Goal: Information Seeking & Learning: Learn about a topic

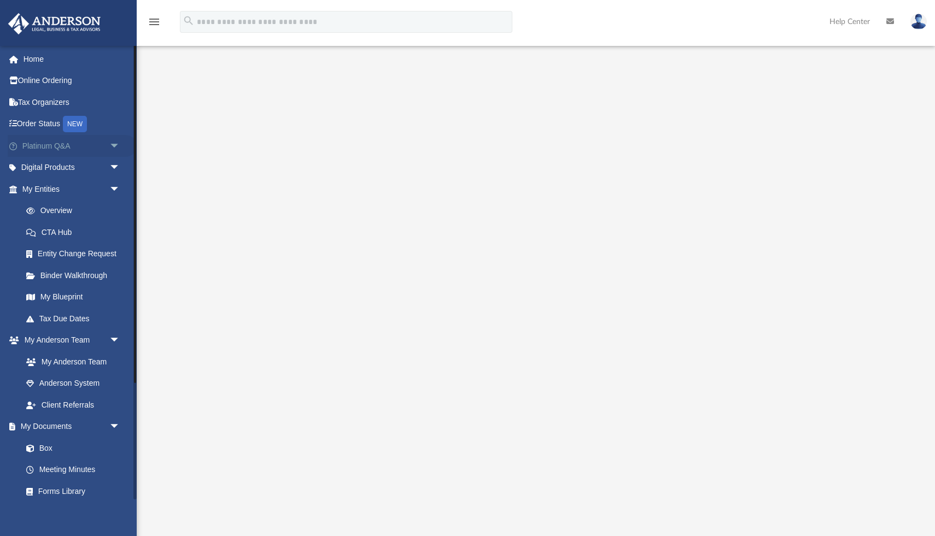
click at [120, 147] on span "arrow_drop_down" at bounding box center [120, 146] width 22 height 22
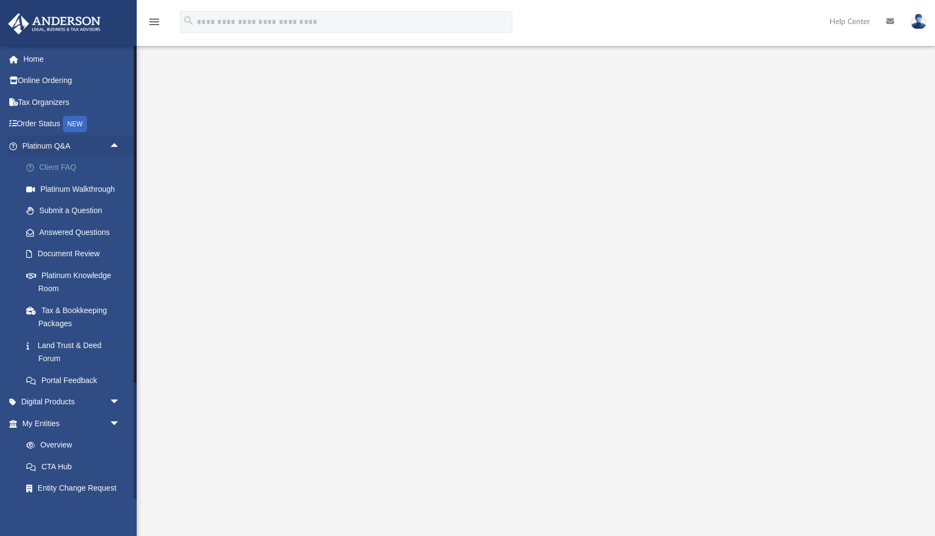
click at [63, 174] on link "Client FAQ" at bounding box center [75, 168] width 121 height 22
click at [63, 168] on link "Client FAQ" at bounding box center [75, 168] width 121 height 22
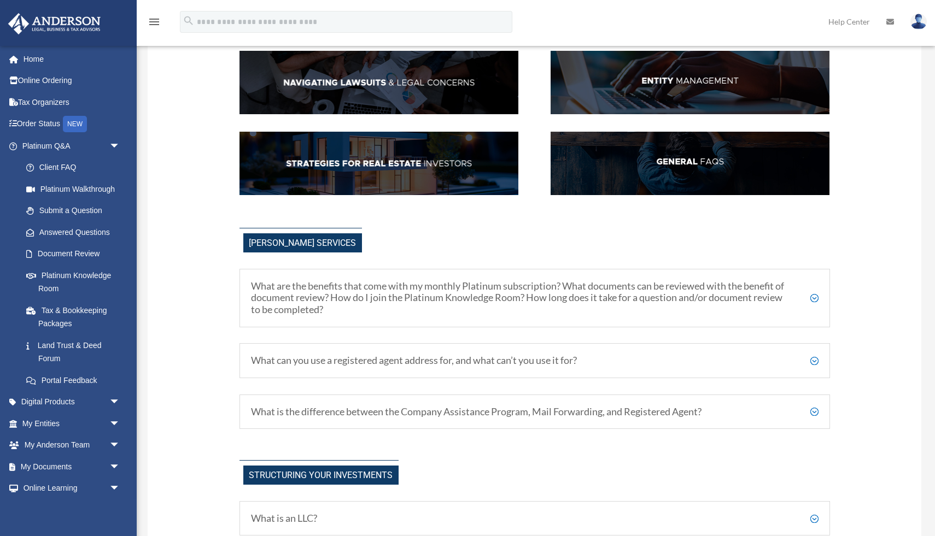
scroll to position [195, 0]
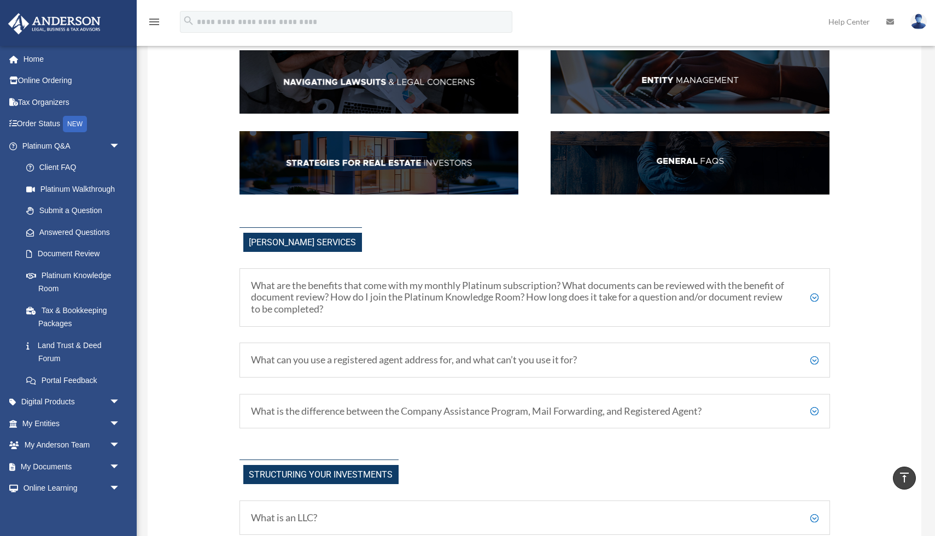
click at [468, 307] on h5 "What are the benefits that come with my monthly Platinum subscription? What doc…" at bounding box center [535, 298] width 568 height 36
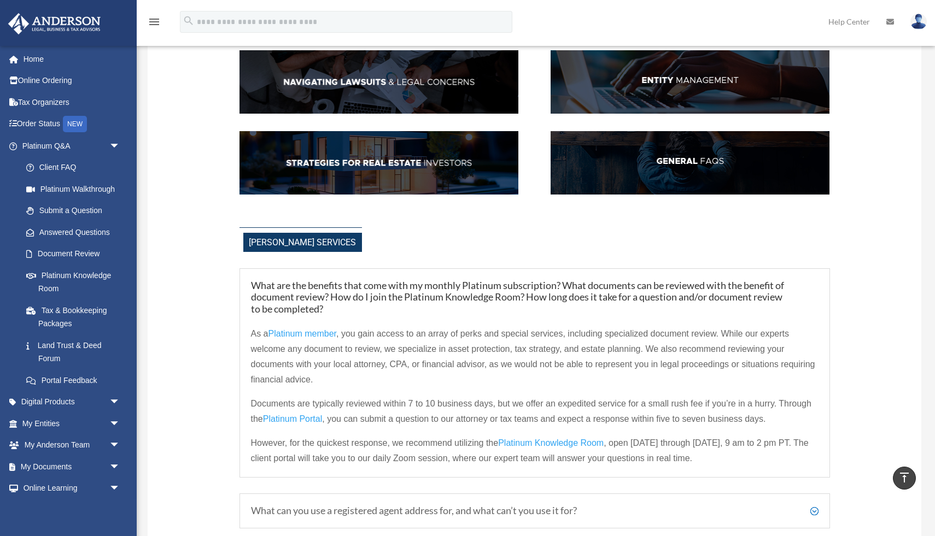
scroll to position [0, 0]
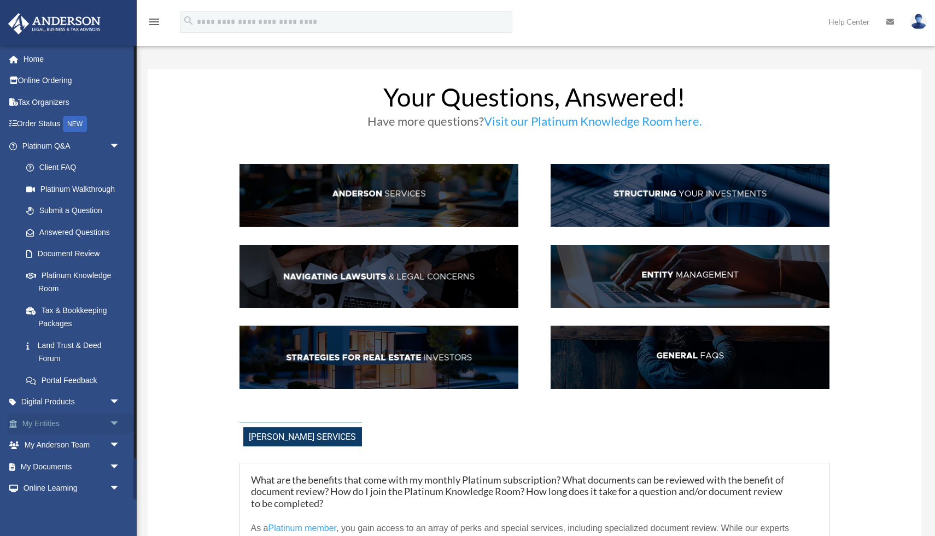
click at [117, 423] on span "arrow_drop_down" at bounding box center [120, 424] width 22 height 22
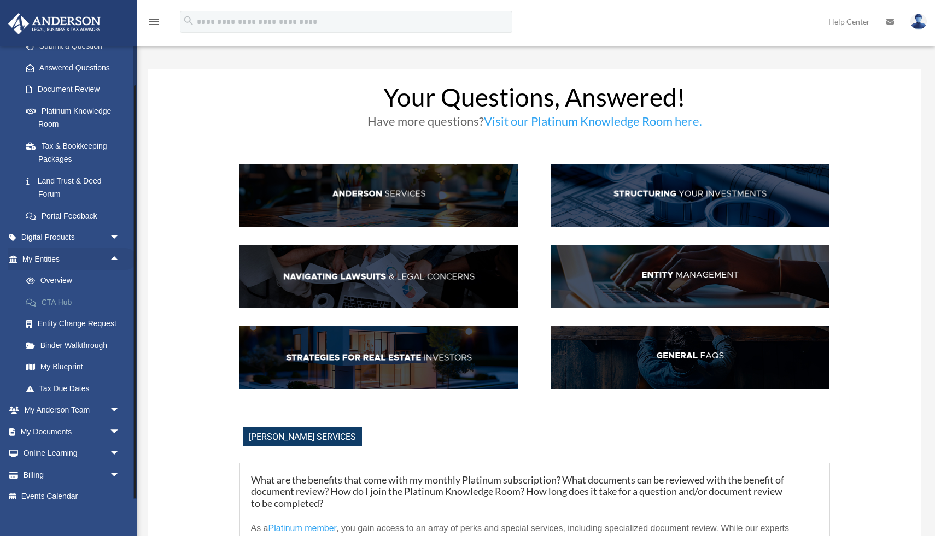
scroll to position [175, 0]
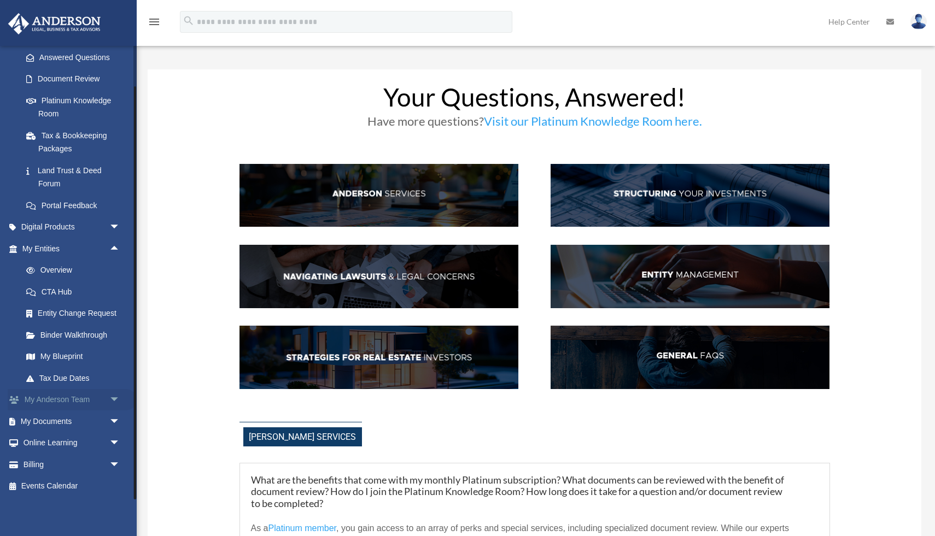
click at [118, 400] on span "arrow_drop_down" at bounding box center [120, 400] width 22 height 22
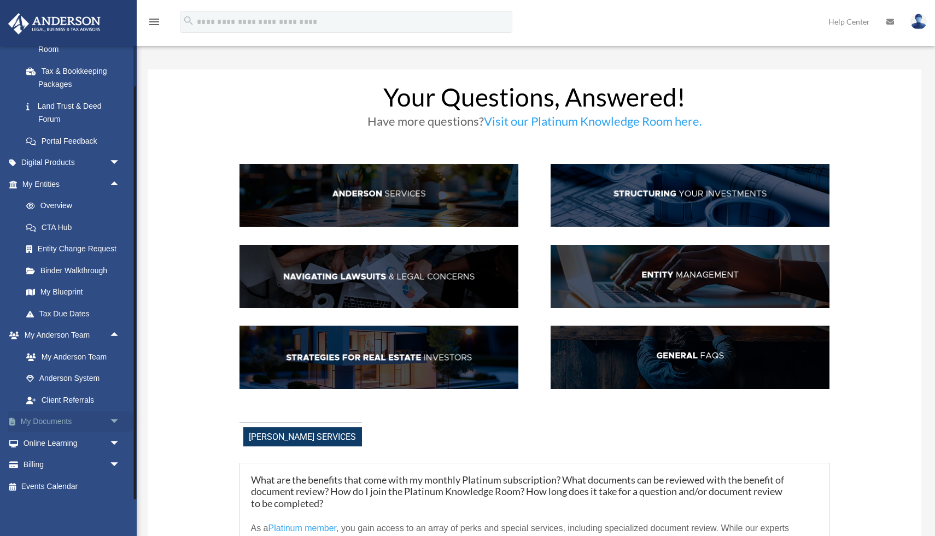
click at [116, 422] on span "arrow_drop_down" at bounding box center [120, 422] width 22 height 22
click at [48, 442] on link "Box" at bounding box center [75, 443] width 121 height 22
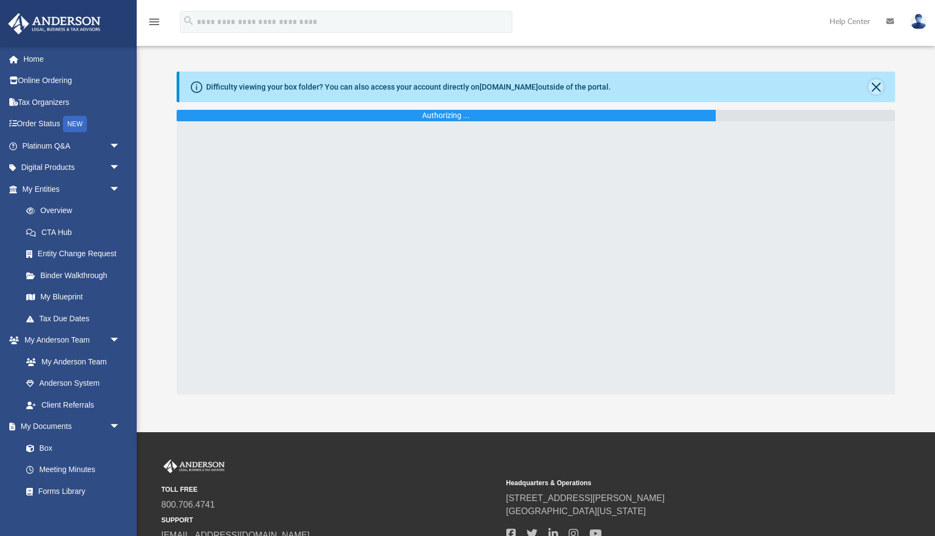
click at [876, 86] on button "Close" at bounding box center [875, 86] width 15 height 15
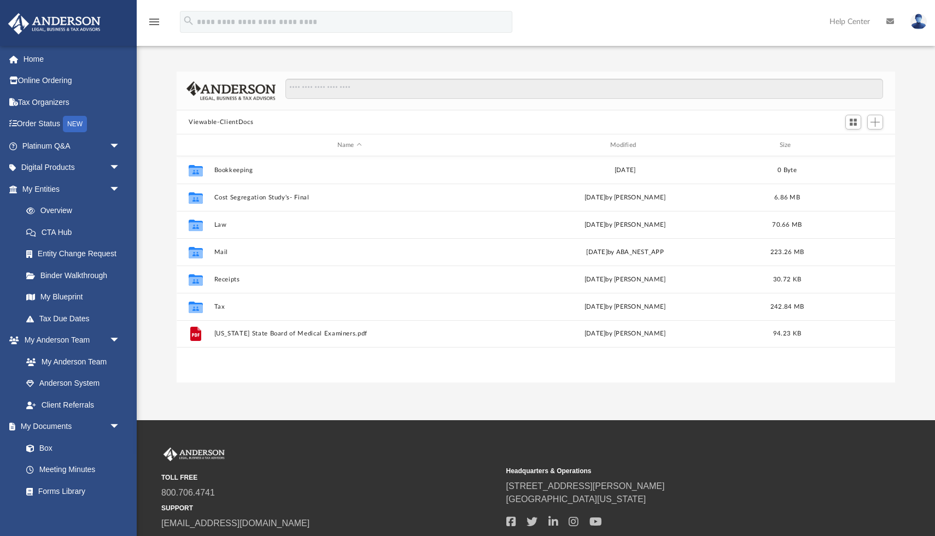
scroll to position [248, 718]
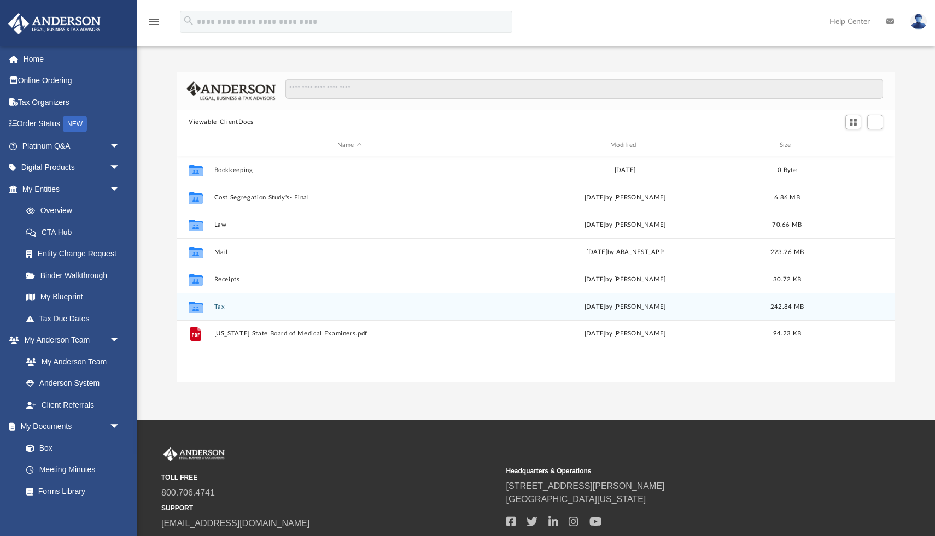
click at [214, 308] on button "Tax" at bounding box center [349, 306] width 271 height 7
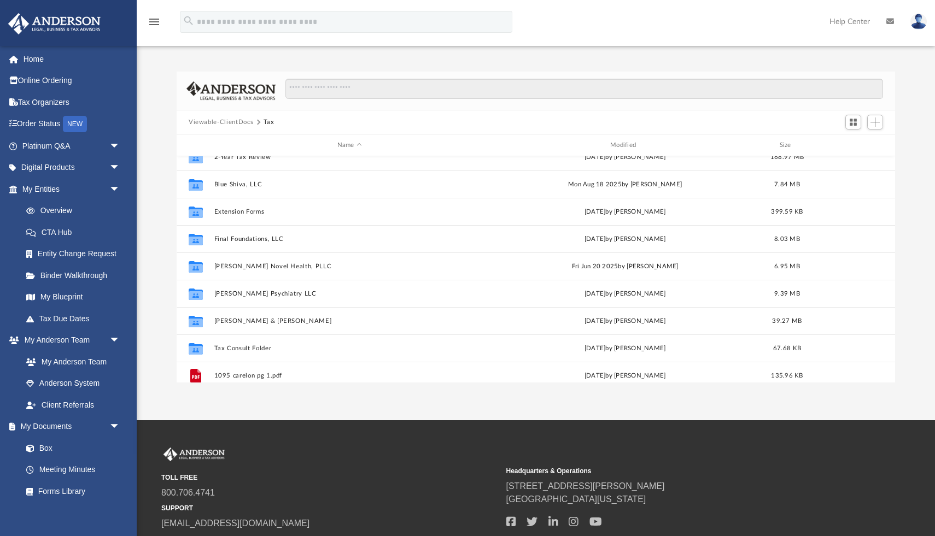
scroll to position [0, 0]
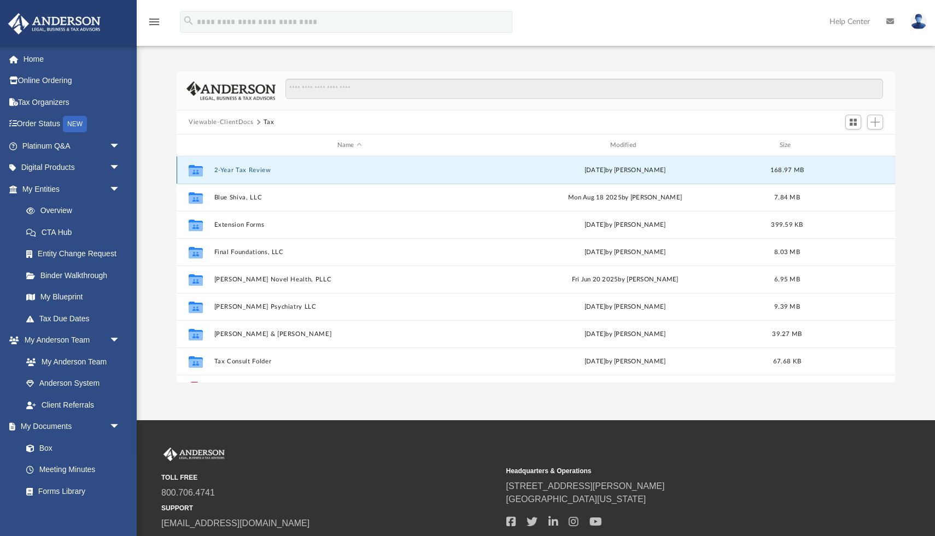
click at [257, 169] on button "2-Year Tax Review" at bounding box center [349, 170] width 271 height 7
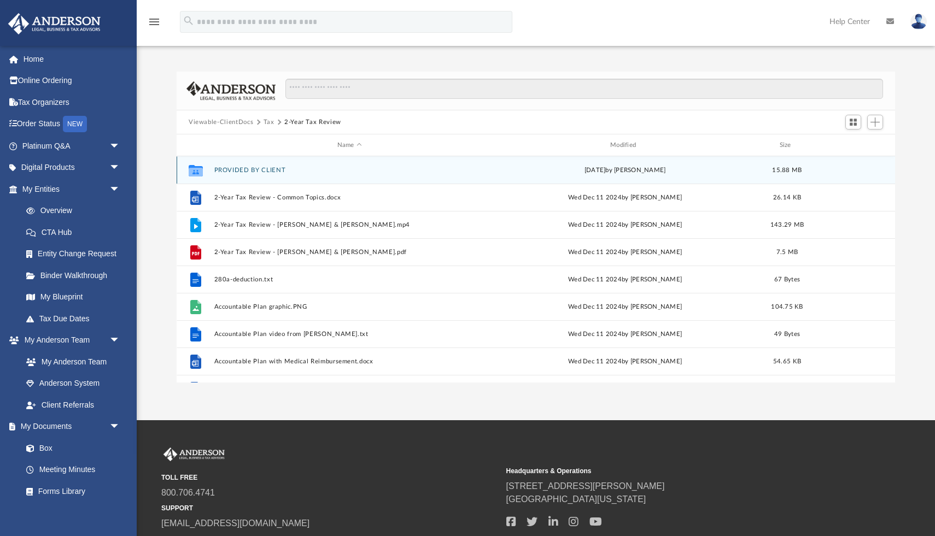
click at [248, 169] on button "PROVIDED BY CLIENT" at bounding box center [349, 170] width 271 height 7
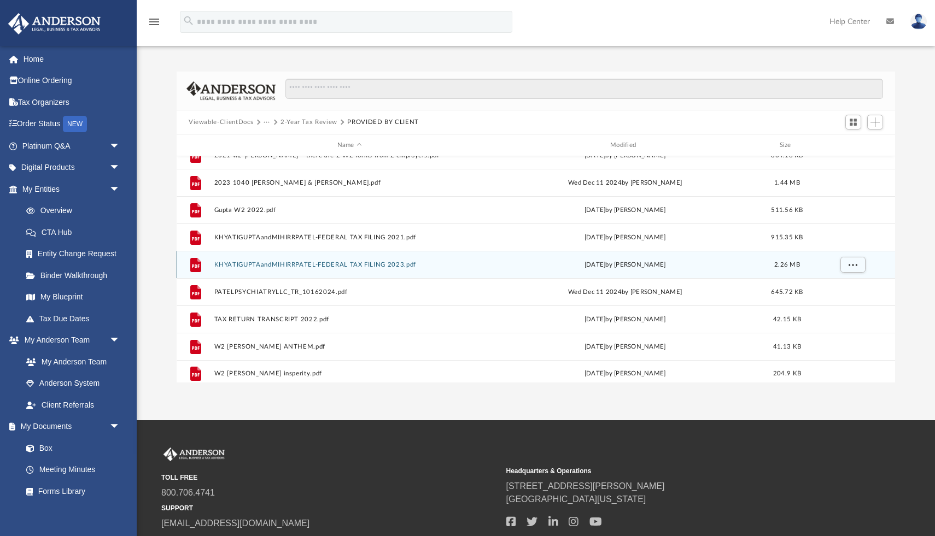
scroll to position [74, 0]
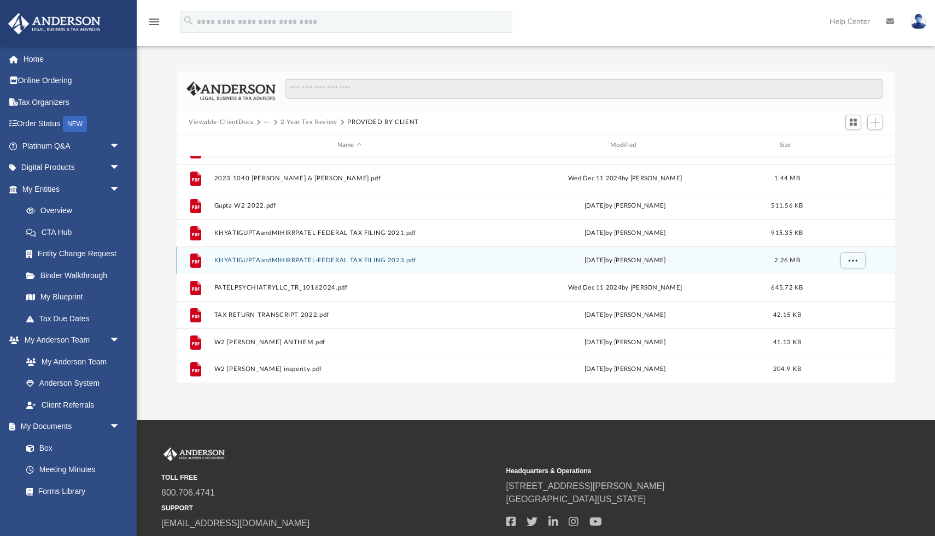
click at [276, 264] on button "KHYATIGUPTAandMIHIRRPATEL-FEDERAL TAX FILING 2023.pdf" at bounding box center [349, 260] width 271 height 7
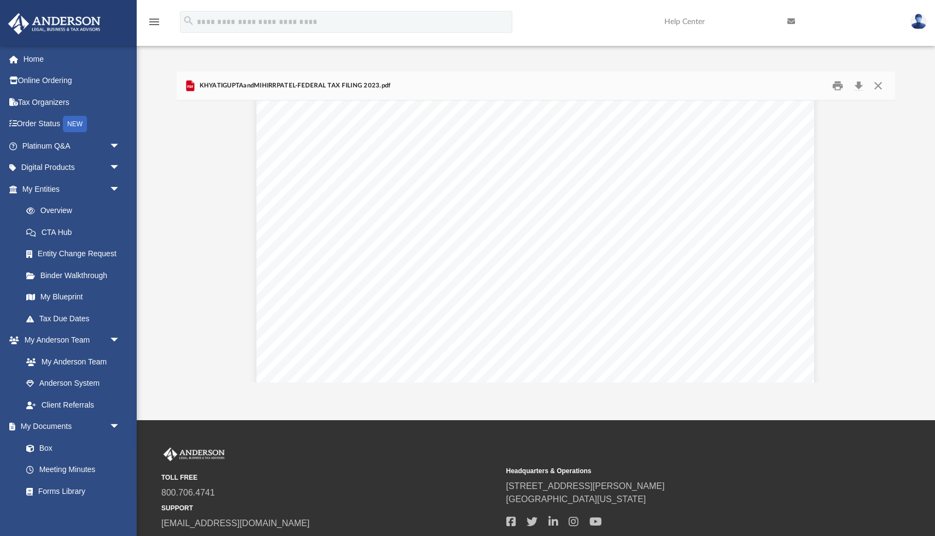
scroll to position [10508, 1]
click at [420, 317] on span "Tip income not reported on line 1a (see instructions) ." at bounding box center [422, 318] width 145 height 6
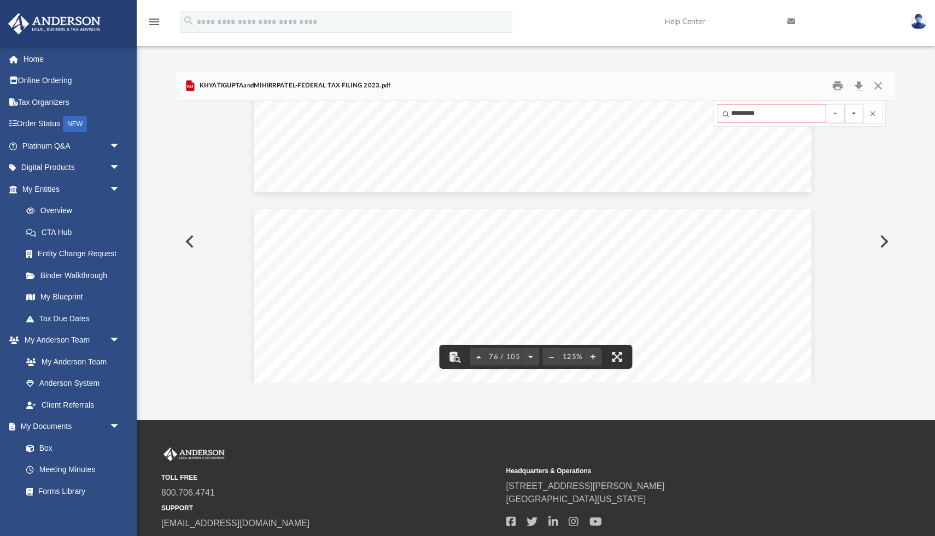
click at [858, 113] on button "File preview" at bounding box center [854, 113] width 19 height 19
click at [857, 113] on button "File preview" at bounding box center [854, 113] width 19 height 19
drag, startPoint x: 747, startPoint y: 112, endPoint x: 764, endPoint y: 112, distance: 17.5
click at [764, 112] on input "*********" at bounding box center [771, 113] width 109 height 19
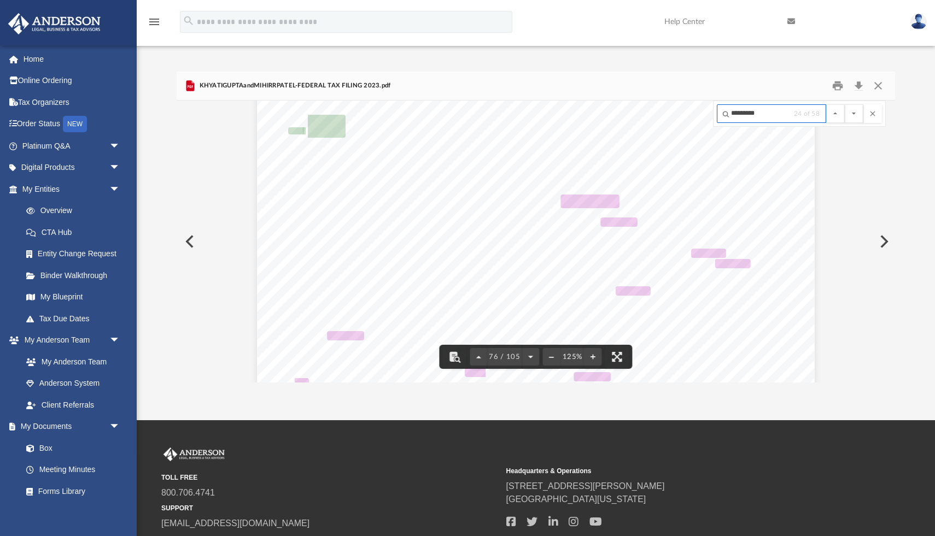
scroll to position [55227, 0]
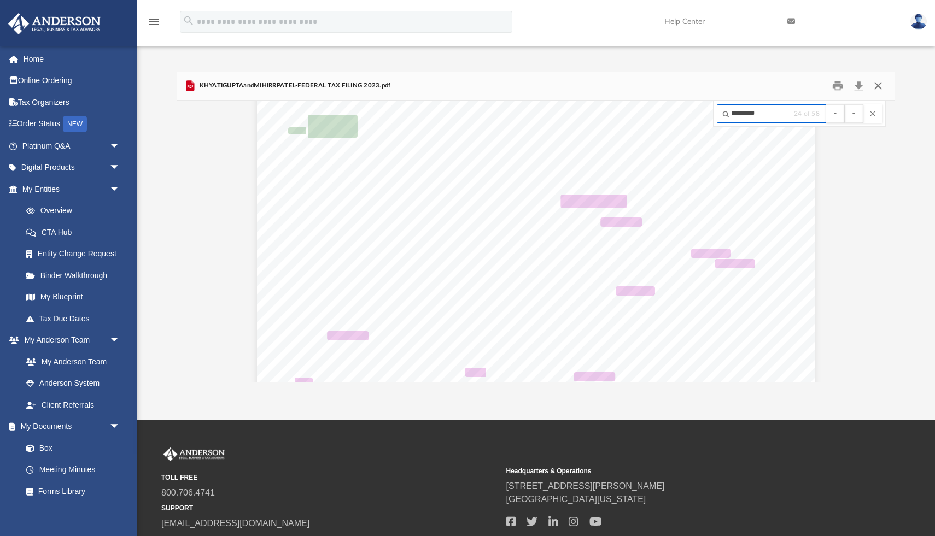
type input "*********"
click at [885, 83] on button "Close" at bounding box center [878, 86] width 20 height 17
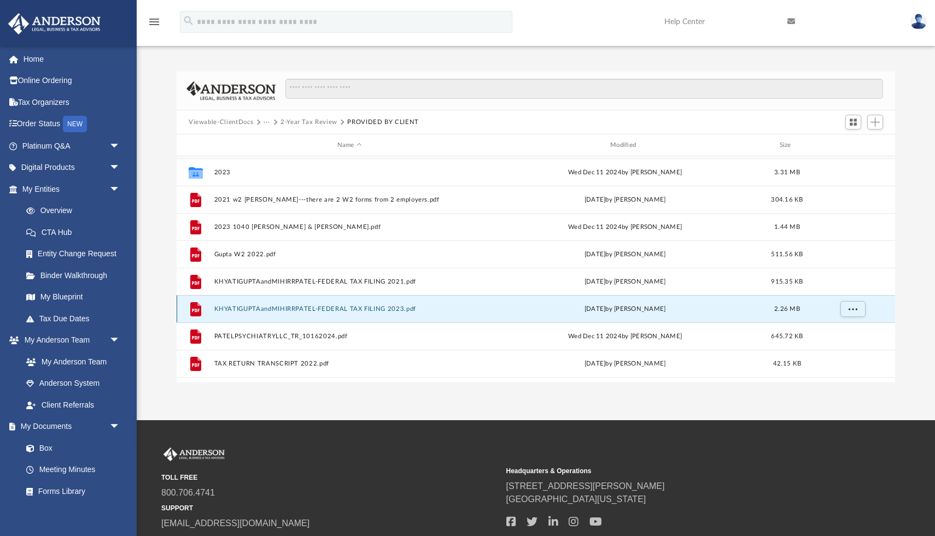
scroll to position [0, 0]
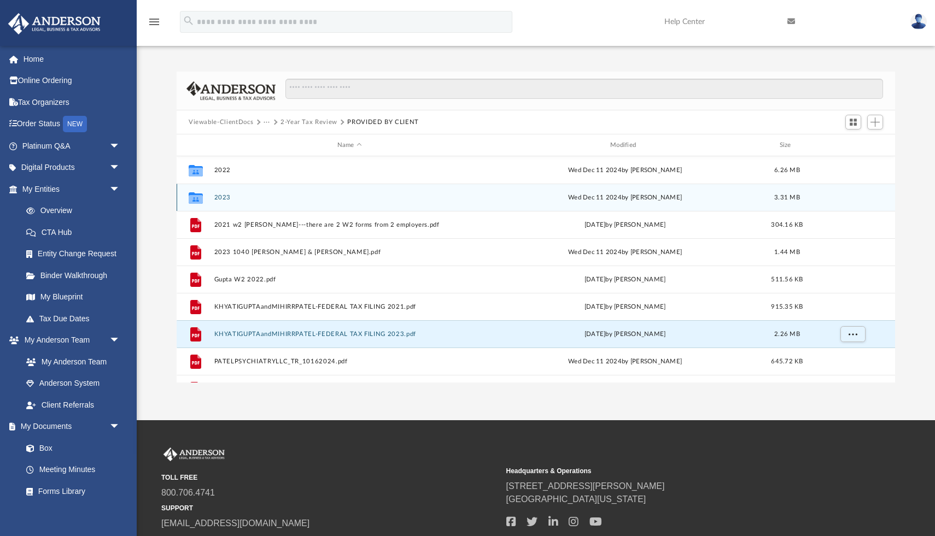
click at [219, 195] on button "2023" at bounding box center [349, 197] width 271 height 7
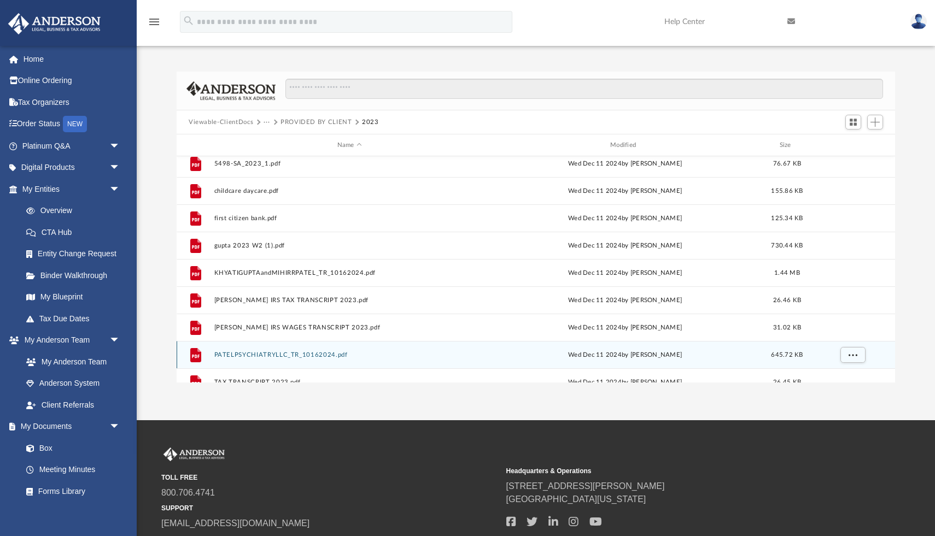
scroll to position [60, 0]
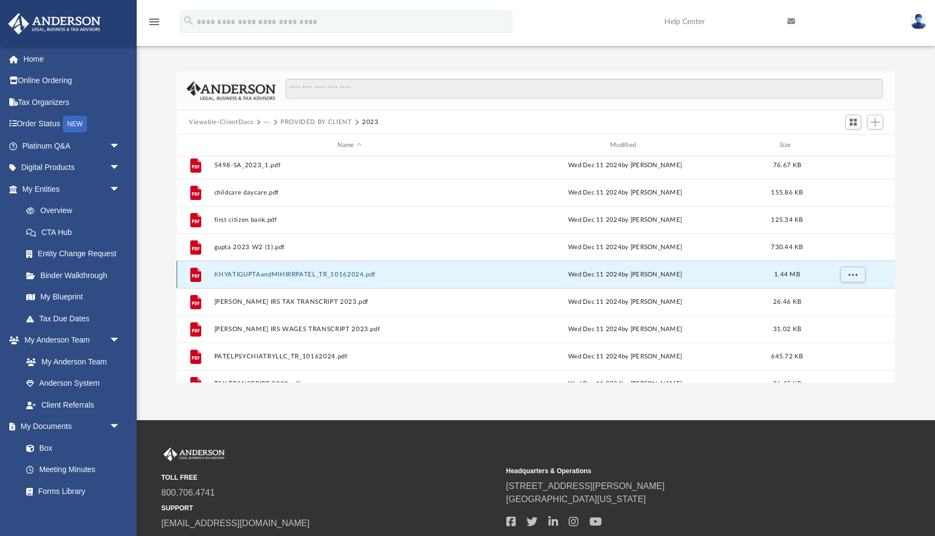
click at [248, 274] on button "KHYATIGUPTAandMIHIRRPATEL_TR_10162024.pdf" at bounding box center [349, 274] width 271 height 7
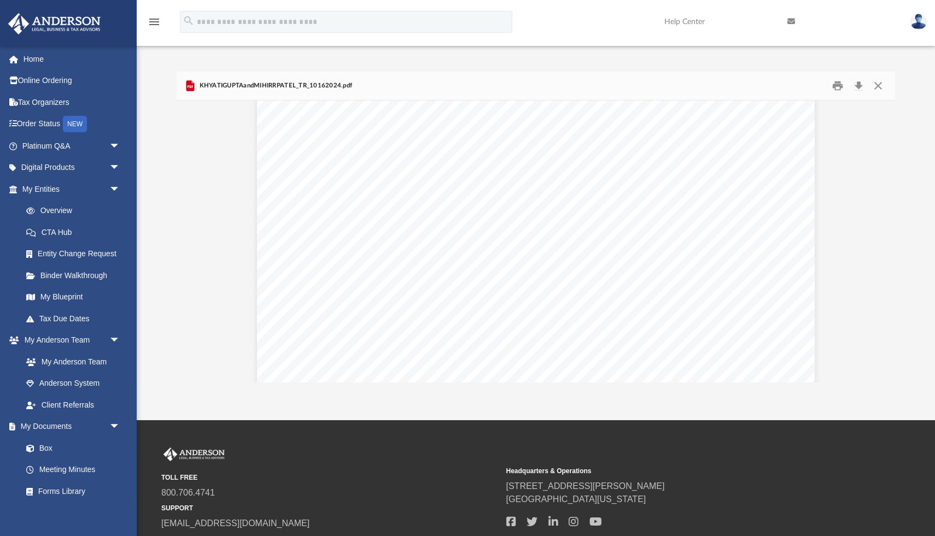
scroll to position [3009, 0]
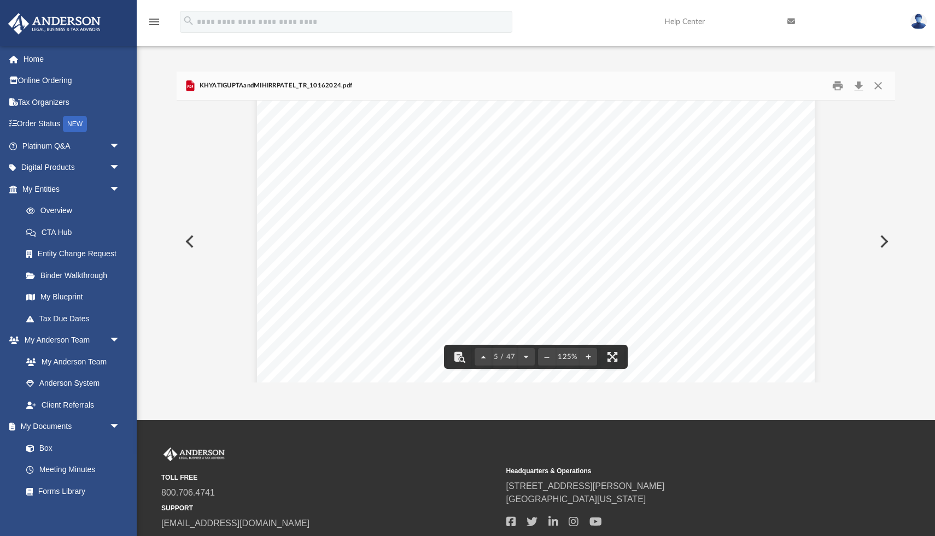
click at [692, 173] on span "Amount Applied . . . . . . . . . . . . . . . . . . . . . . . . . . . . . . . . …" at bounding box center [555, 173] width 521 height 8
click at [597, 150] on span "Filing status:" at bounding box center [580, 154] width 45 height 8
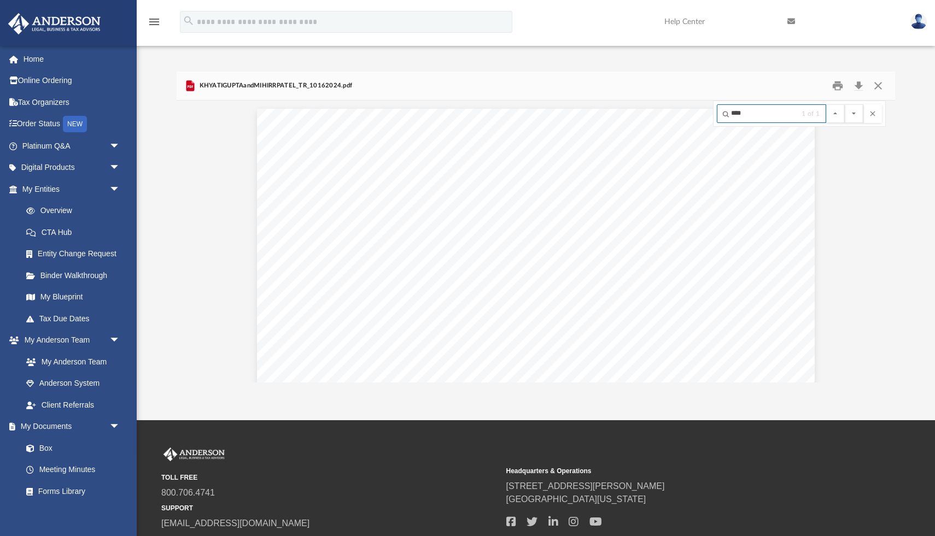
scroll to position [15370, 0]
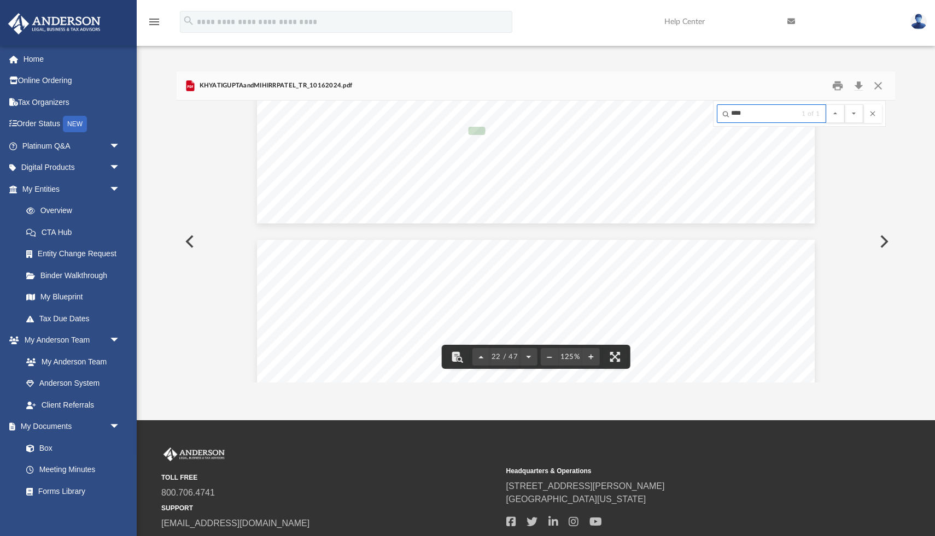
click at [738, 112] on input "****" at bounding box center [771, 113] width 109 height 19
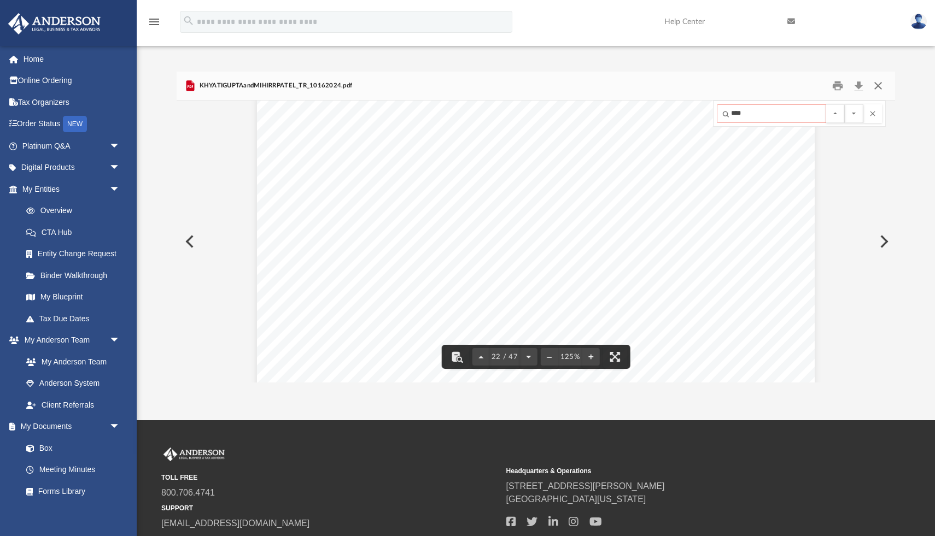
type input "****"
click at [878, 90] on button "Close" at bounding box center [878, 86] width 20 height 17
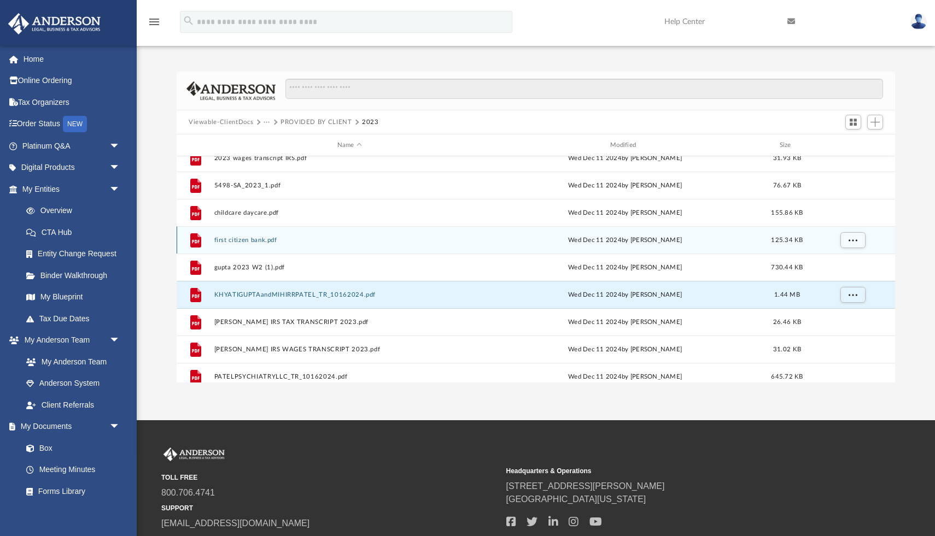
scroll to position [27, 0]
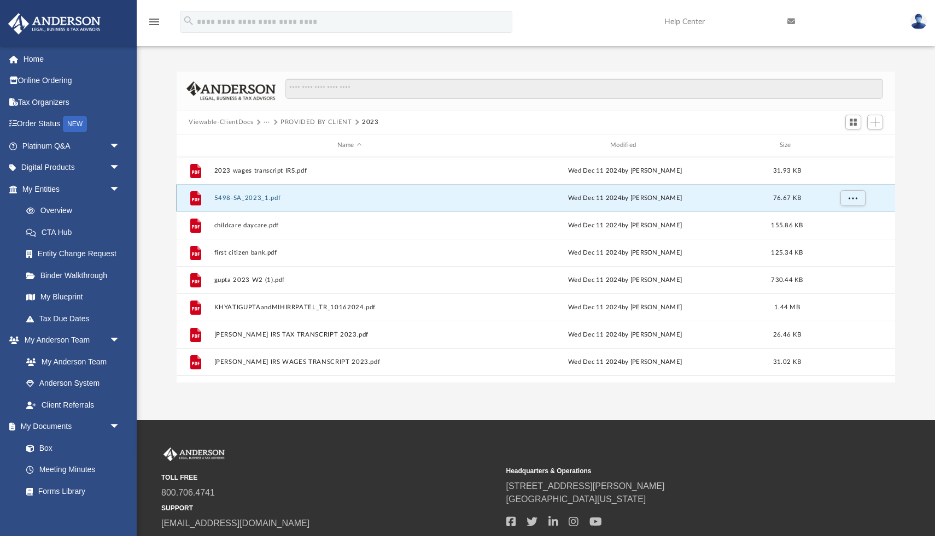
click at [252, 196] on button "5498-SA_2023_1.pdf" at bounding box center [349, 198] width 271 height 7
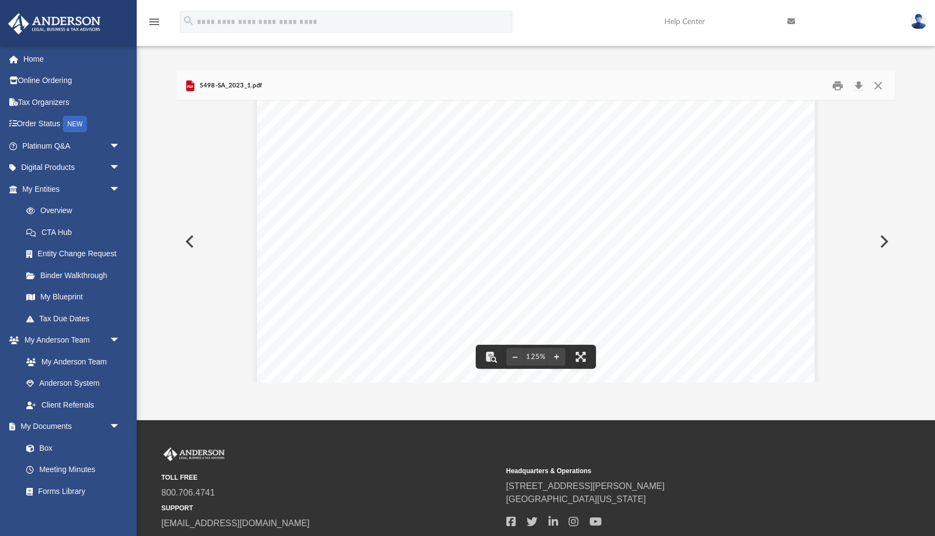
scroll to position [45, 0]
click at [880, 82] on button "Close" at bounding box center [878, 86] width 20 height 17
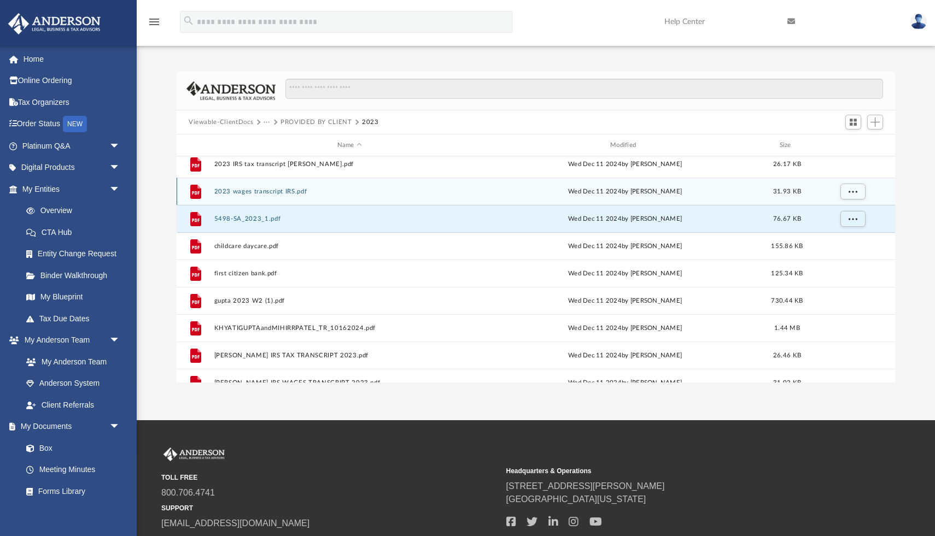
scroll to position [0, 0]
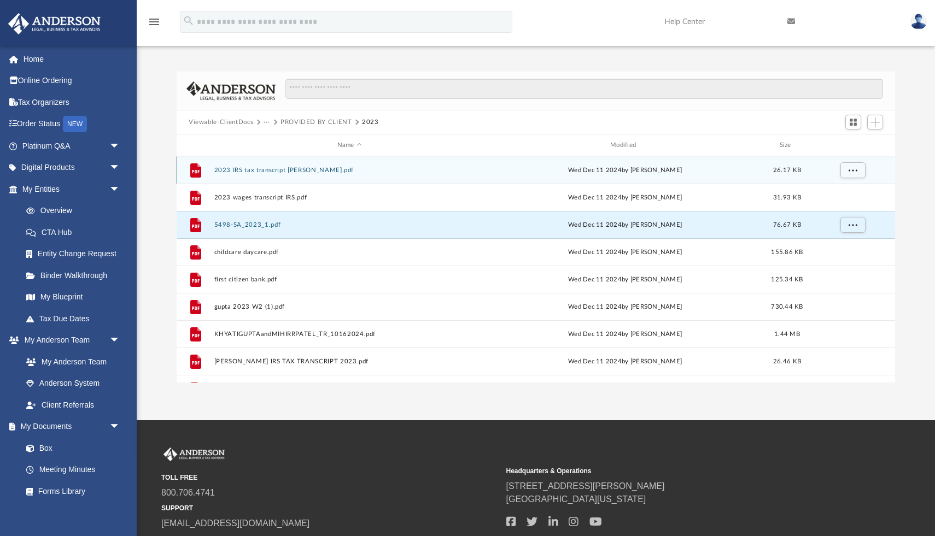
click at [277, 170] on button "2023 IRS tax transcript khyati gupta.pdf" at bounding box center [349, 170] width 271 height 7
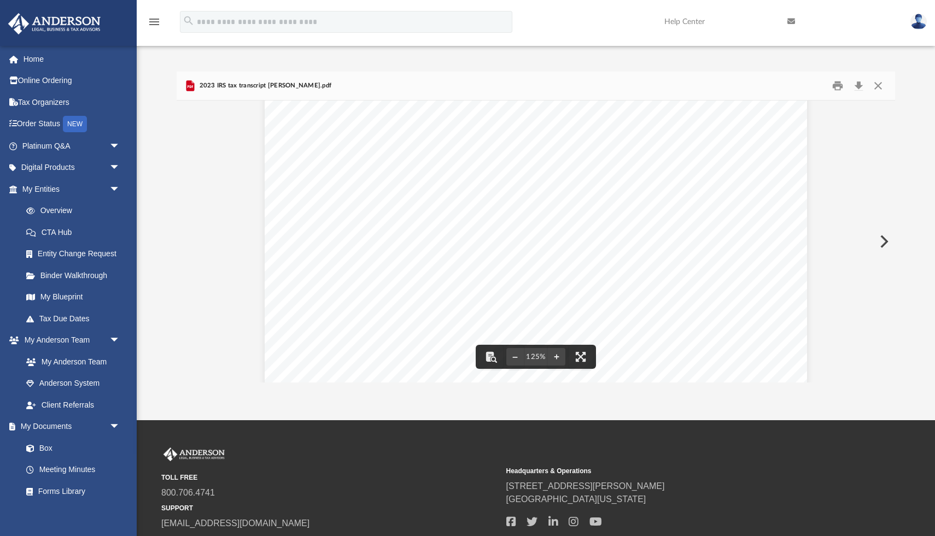
scroll to position [407, 0]
click at [880, 81] on button "Close" at bounding box center [878, 86] width 20 height 17
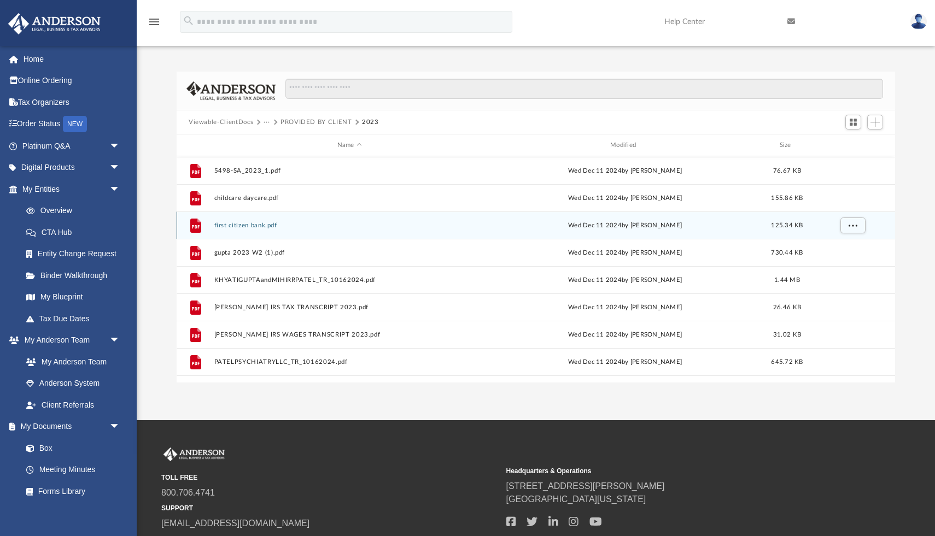
scroll to position [67, 0]
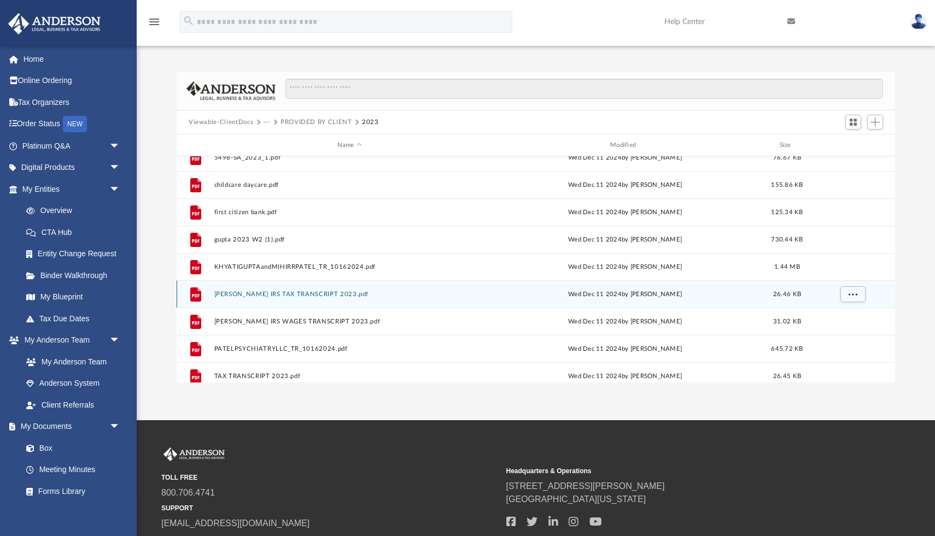
click at [280, 290] on div "File MIHIR PATEL IRS TAX TRANSCRIPT 2023.pdf Wed Dec 11 2024 by Barley Bowler 2…" at bounding box center [536, 293] width 718 height 27
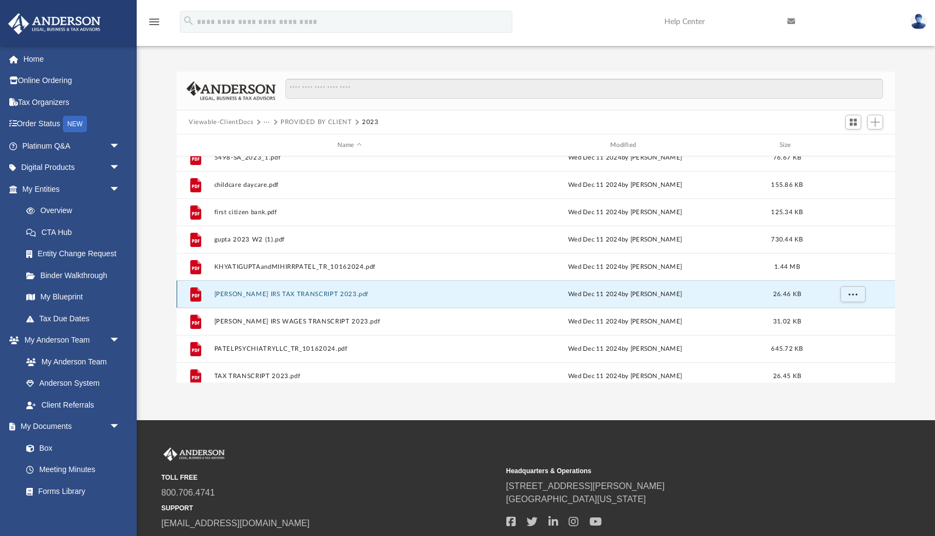
click at [278, 294] on button "MIHIR PATEL IRS TAX TRANSCRIPT 2023.pdf" at bounding box center [349, 294] width 271 height 7
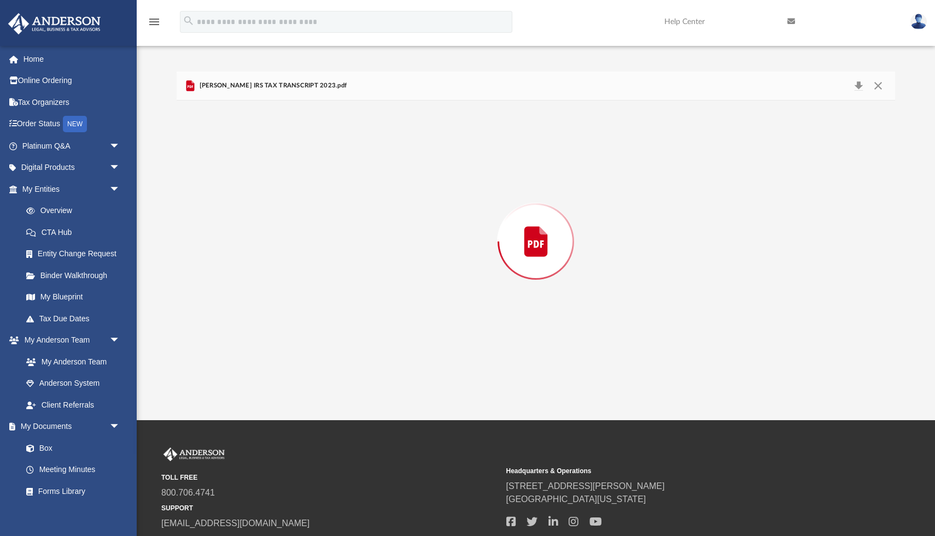
click at [278, 294] on div "Preview" at bounding box center [536, 242] width 718 height 282
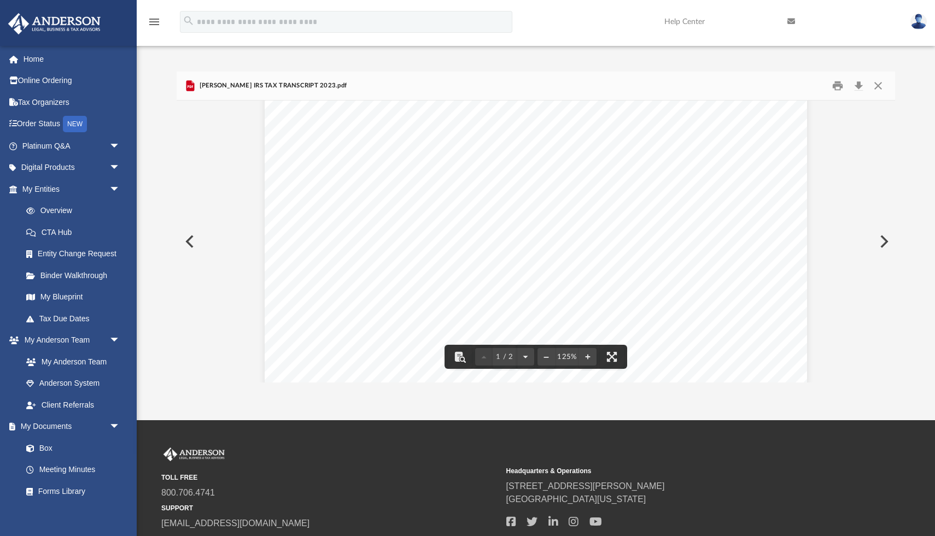
scroll to position [263, 0]
click at [884, 89] on button "Close" at bounding box center [878, 86] width 20 height 17
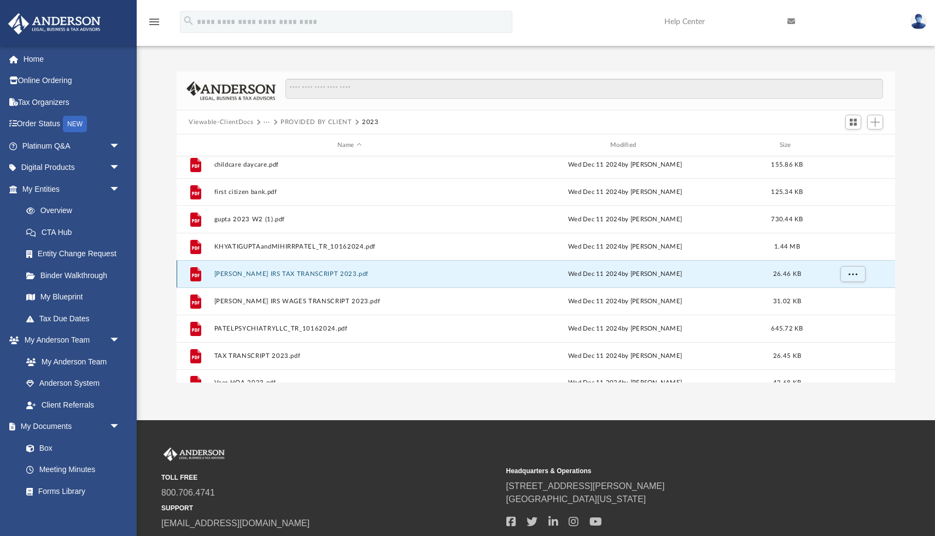
scroll to position [101, 0]
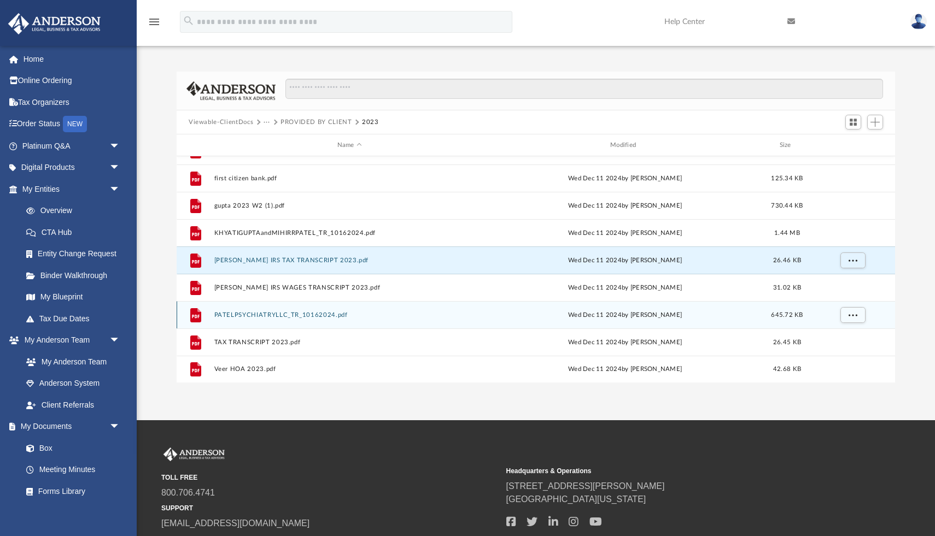
click at [332, 318] on button "PATELPSYCHIATRYLLC_TR_10162024.pdf" at bounding box center [349, 315] width 271 height 7
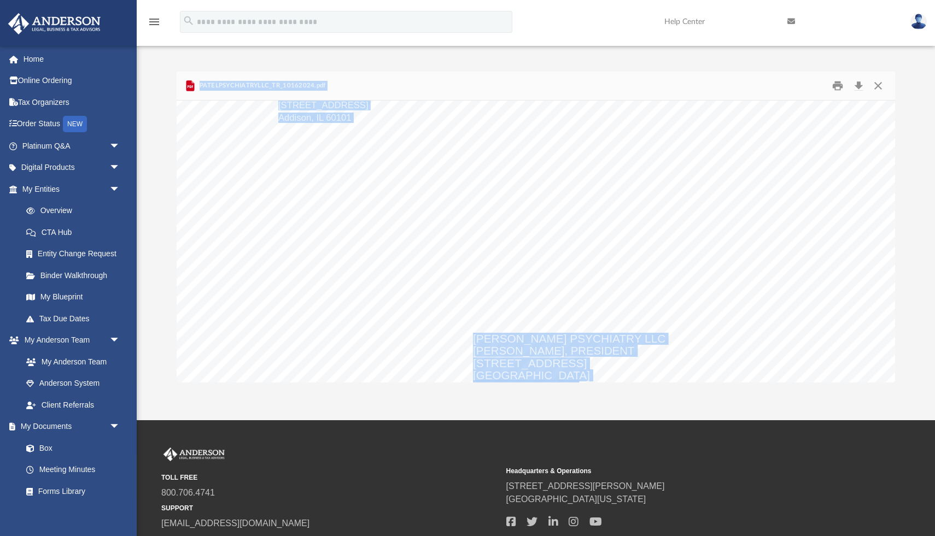
scroll to position [881, 0]
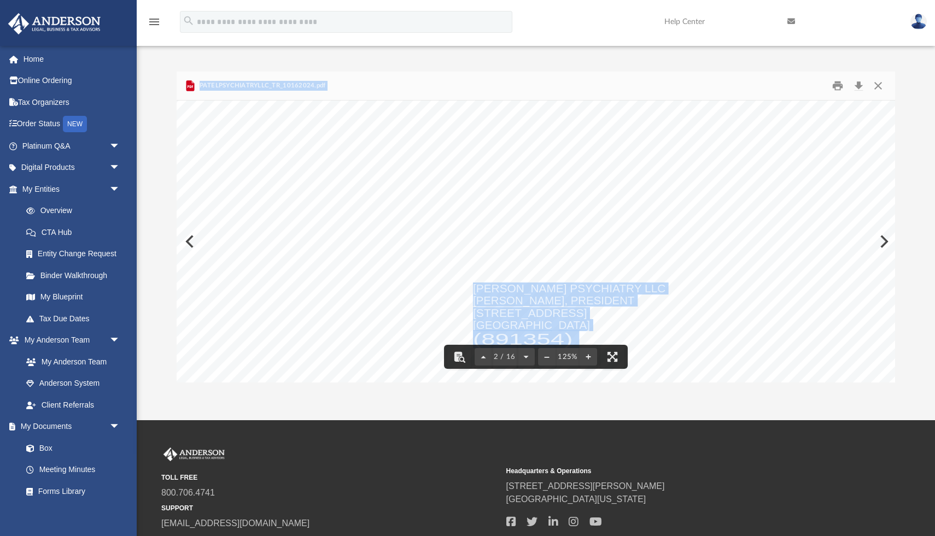
click at [624, 231] on div "SK Tax Addison LLC 28 W Lake St, Ste 8 Addison, IL 60101 PATEL PSYCHIATRY LLC M…" at bounding box center [538, 245] width 722 height 558
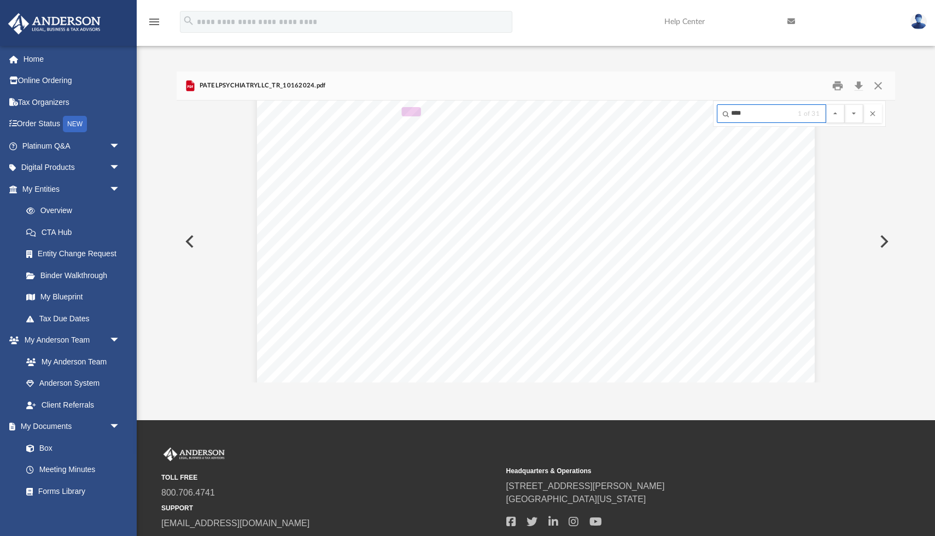
scroll to position [2240, 0]
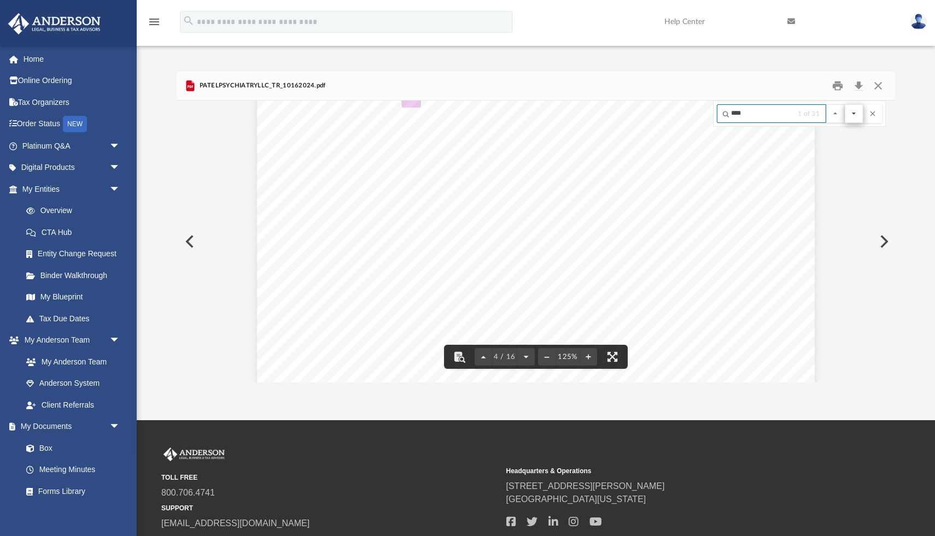
type input "****"
click at [856, 116] on button "File preview" at bounding box center [854, 113] width 19 height 19
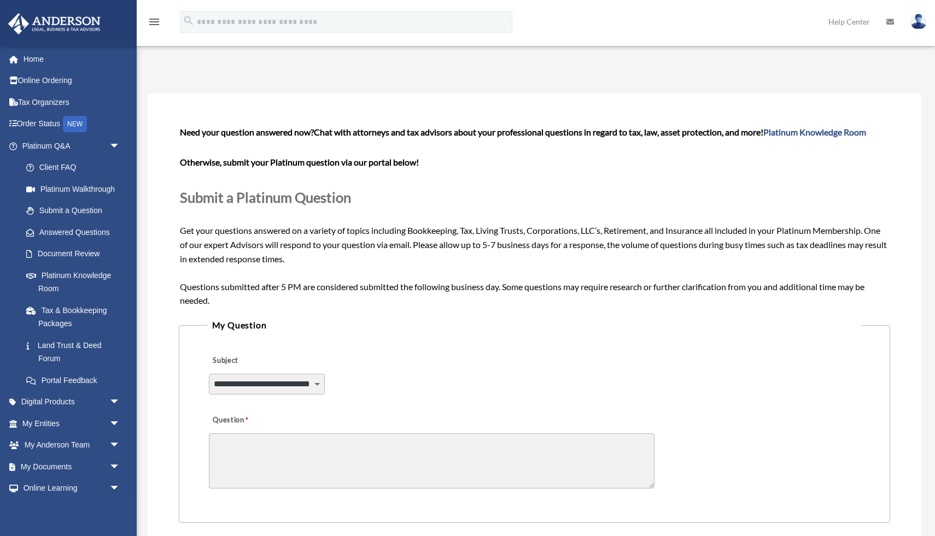
select select "******"
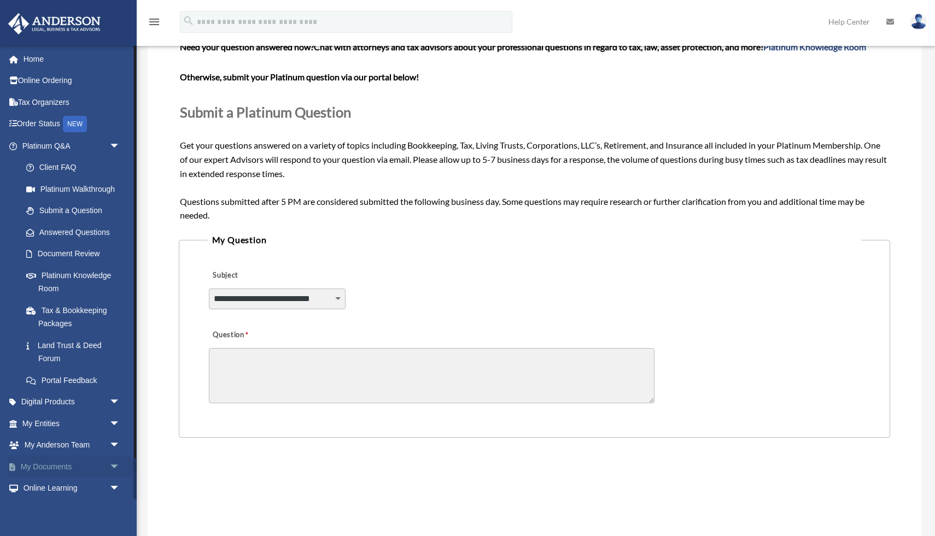
click at [116, 468] on span "arrow_drop_down" at bounding box center [120, 467] width 22 height 22
click at [52, 488] on link "Box" at bounding box center [75, 489] width 121 height 22
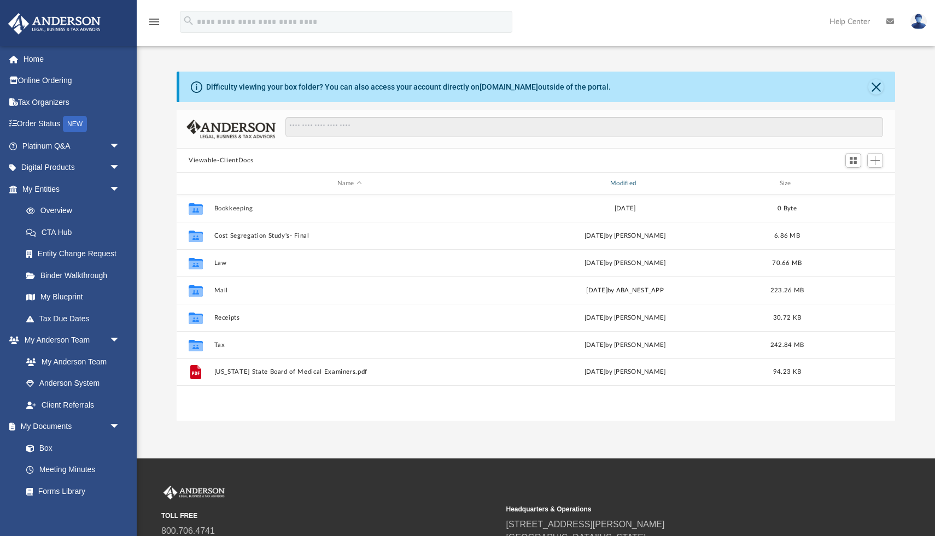
scroll to position [248, 718]
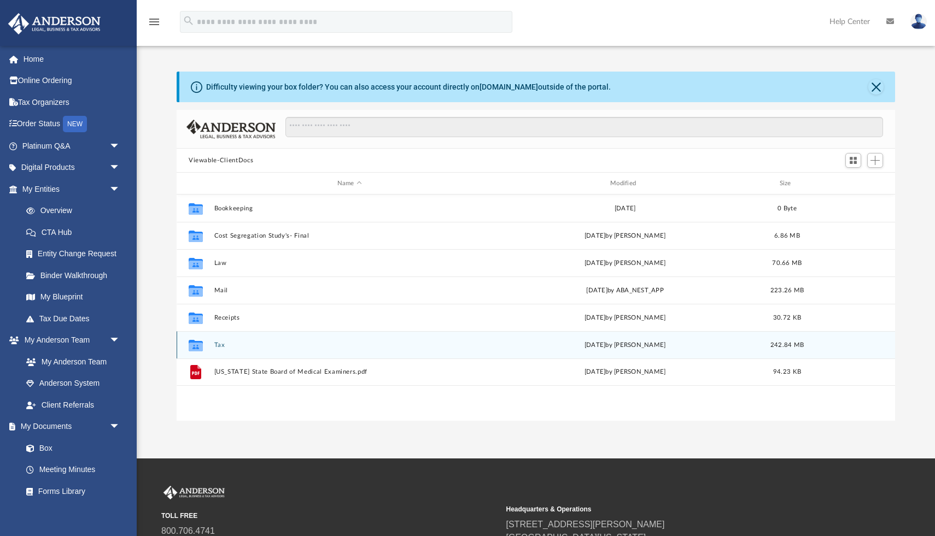
click at [220, 344] on button "Tax" at bounding box center [349, 345] width 271 height 7
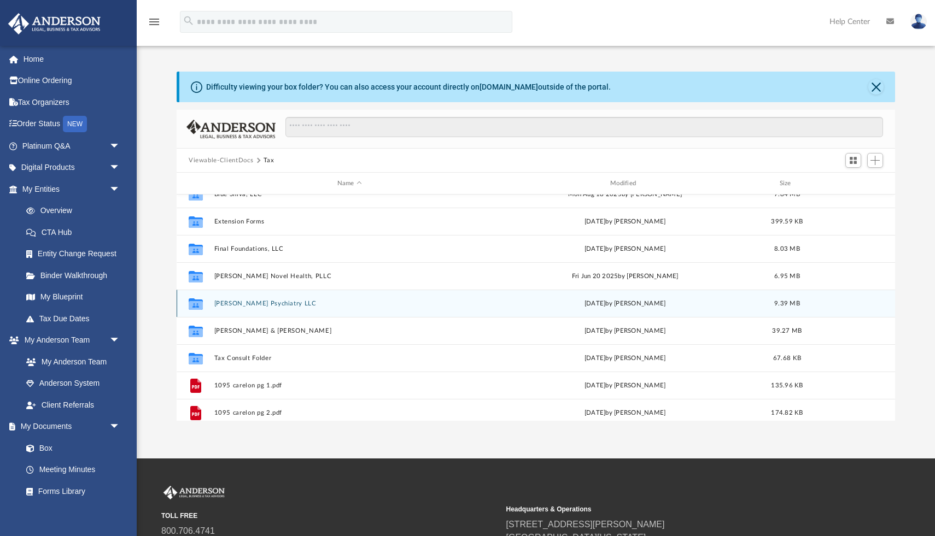
scroll to position [48, 0]
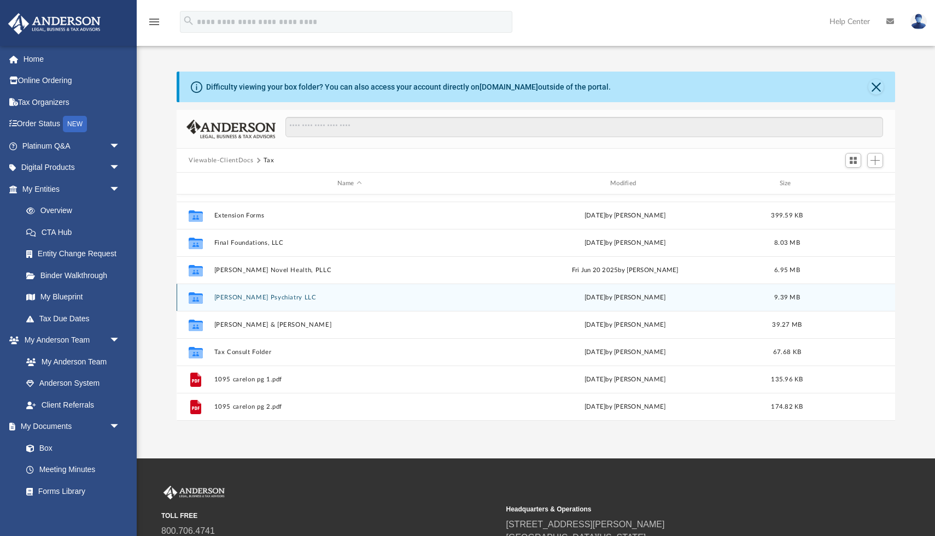
click at [251, 293] on div "Collaborated [PERSON_NAME] Psychiatry LLC [DATE] by [PERSON_NAME] 9.39 MB" at bounding box center [536, 297] width 718 height 27
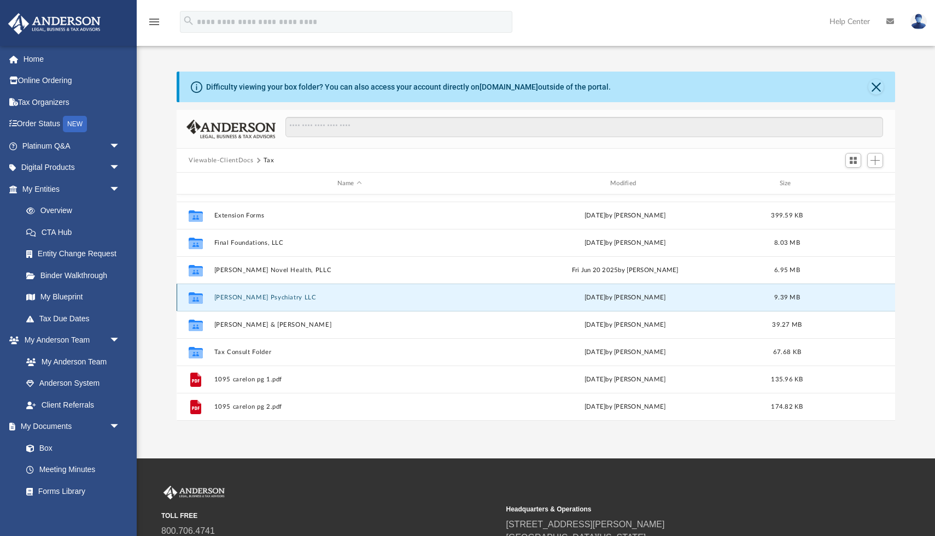
click at [252, 297] on button "[PERSON_NAME] Psychiatry LLC" at bounding box center [349, 297] width 271 height 7
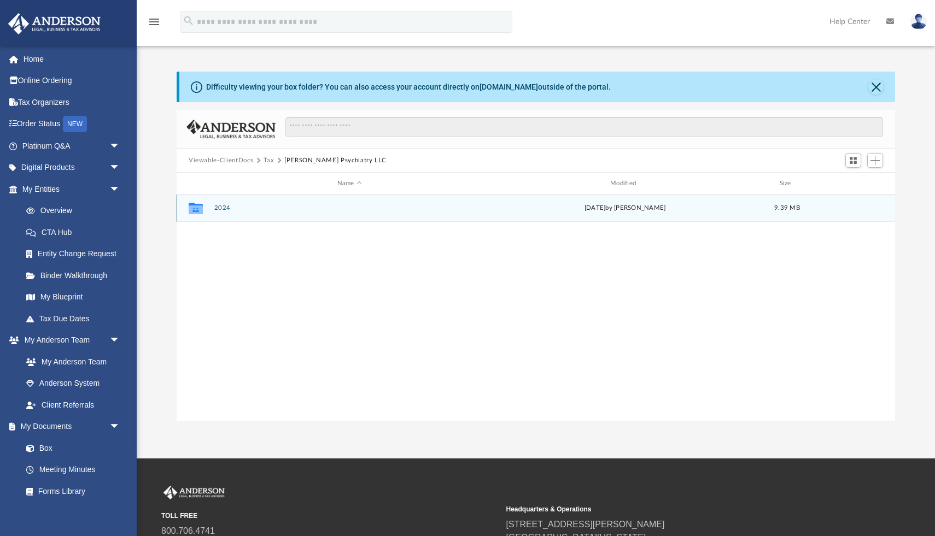
click at [224, 205] on button "2024" at bounding box center [349, 207] width 271 height 7
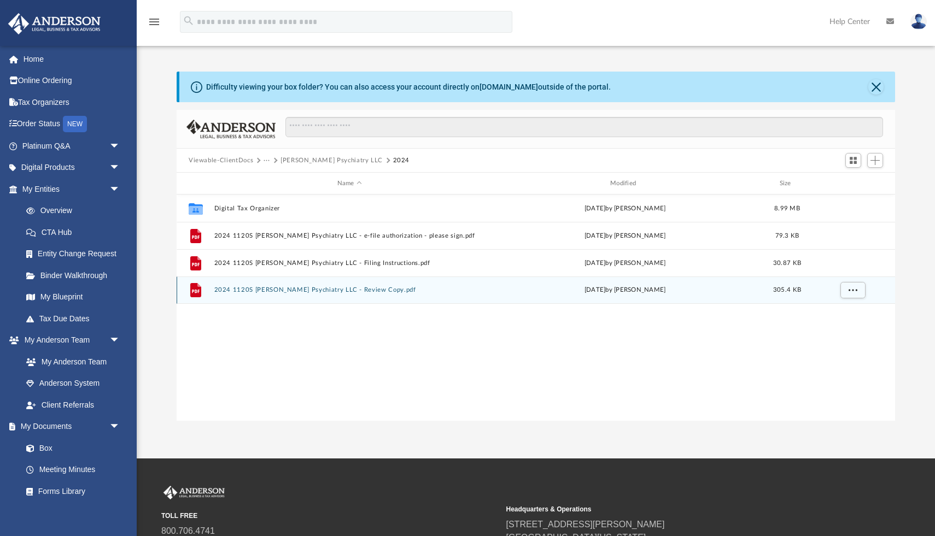
click at [284, 290] on button "2024 1120S [PERSON_NAME] Psychiatry LLC - Review Copy.pdf" at bounding box center [349, 290] width 271 height 7
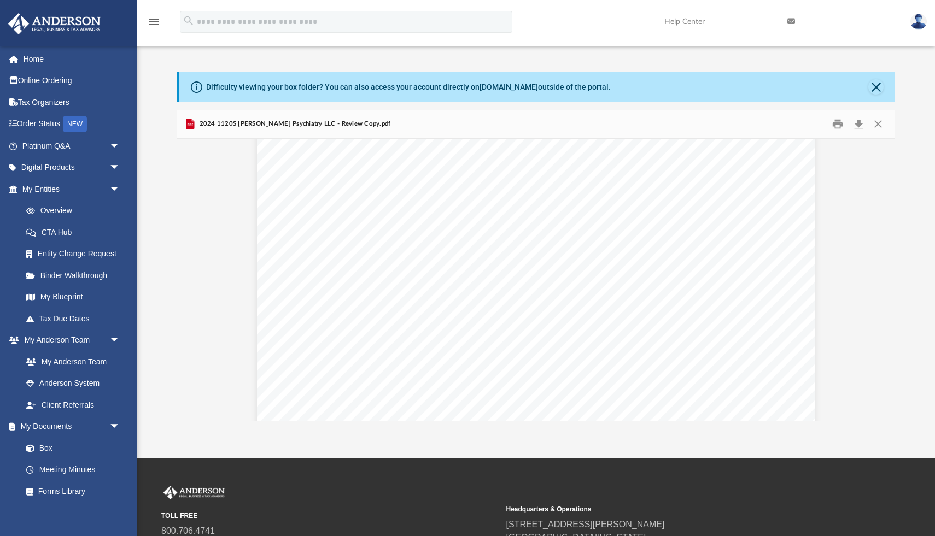
scroll to position [3847, 0]
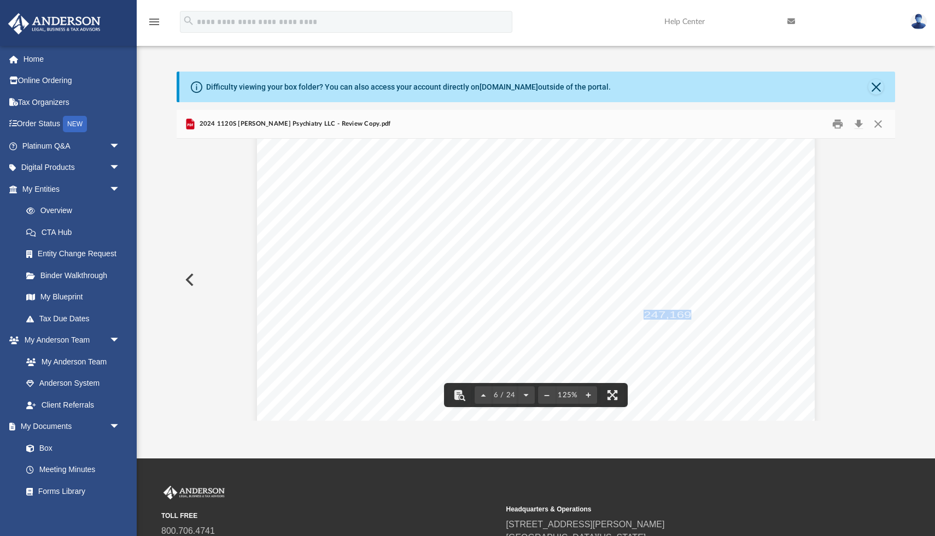
drag, startPoint x: 646, startPoint y: 315, endPoint x: 693, endPoint y: 314, distance: 46.5
click at [693, 314] on span "247,169." at bounding box center [669, 315] width 51 height 9
click at [663, 348] on div "412841 04-01-24 Increase (Decrease) Description Prior Year Current Year Name Em…" at bounding box center [536, 352] width 558 height 722
click at [667, 315] on span "247,169." at bounding box center [669, 315] width 51 height 9
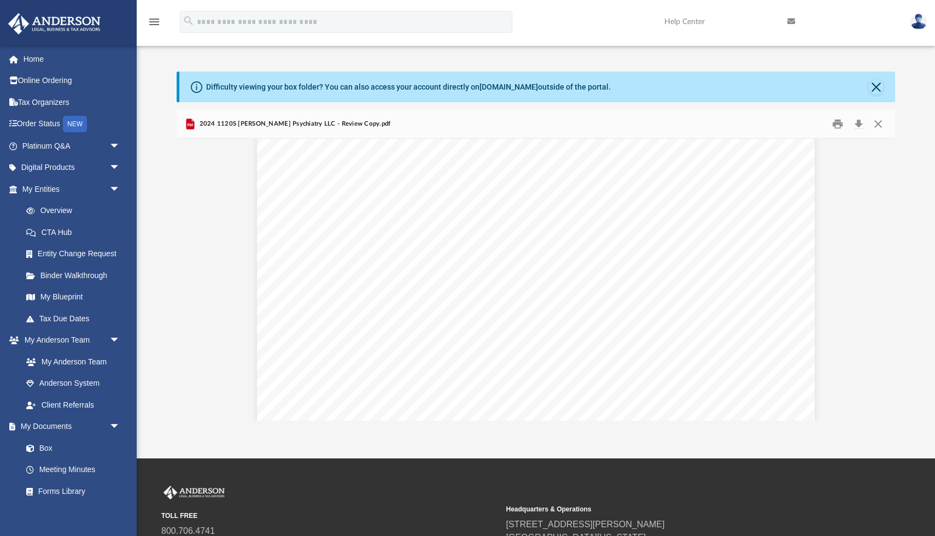
click at [667, 315] on span "247,169." at bounding box center [669, 315] width 51 height 9
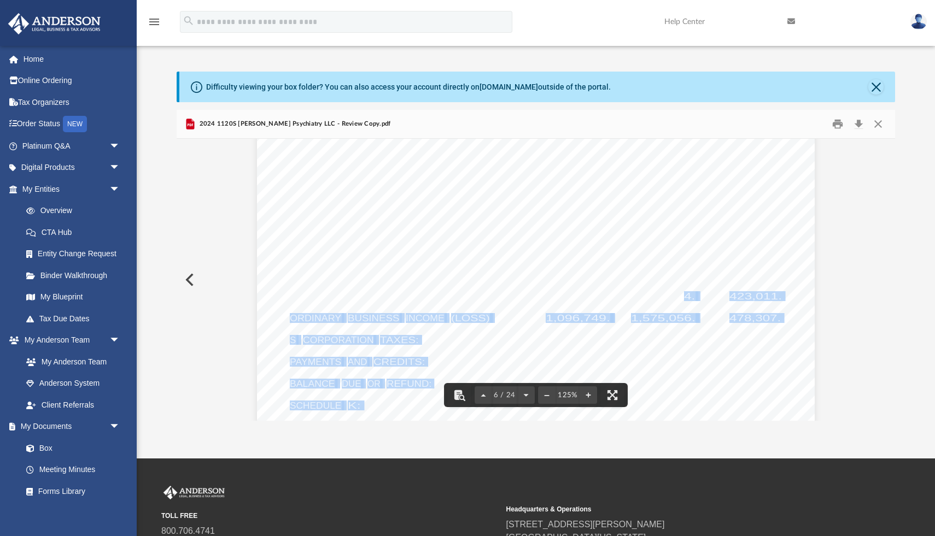
drag, startPoint x: 686, startPoint y: 296, endPoint x: 642, endPoint y: 297, distance: 43.8
click at [642, 297] on div "412841 04-01-24 Increase (Decrease) Description Prior Year Current Year Name Em…" at bounding box center [536, 312] width 558 height 722
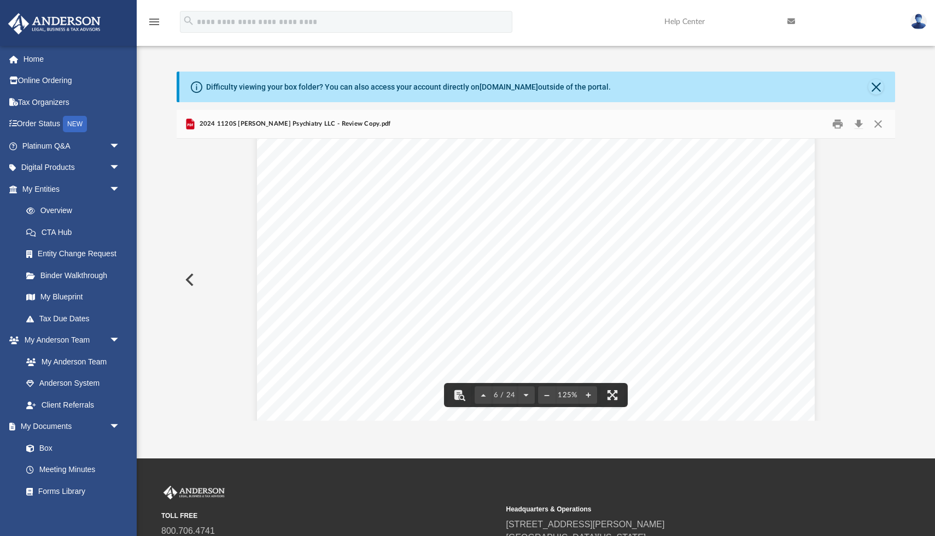
click at [654, 289] on span "243,483." at bounding box center [669, 285] width 51 height 9
drag, startPoint x: 736, startPoint y: 193, endPoint x: 763, endPoint y: 193, distance: 26.8
click at [763, 193] on span "717,954." at bounding box center [754, 195] width 51 height 9
click at [726, 220] on div "Current year's estimated tax payments and preceding year's overpayment credited…" at bounding box center [536, 123] width 558 height 722
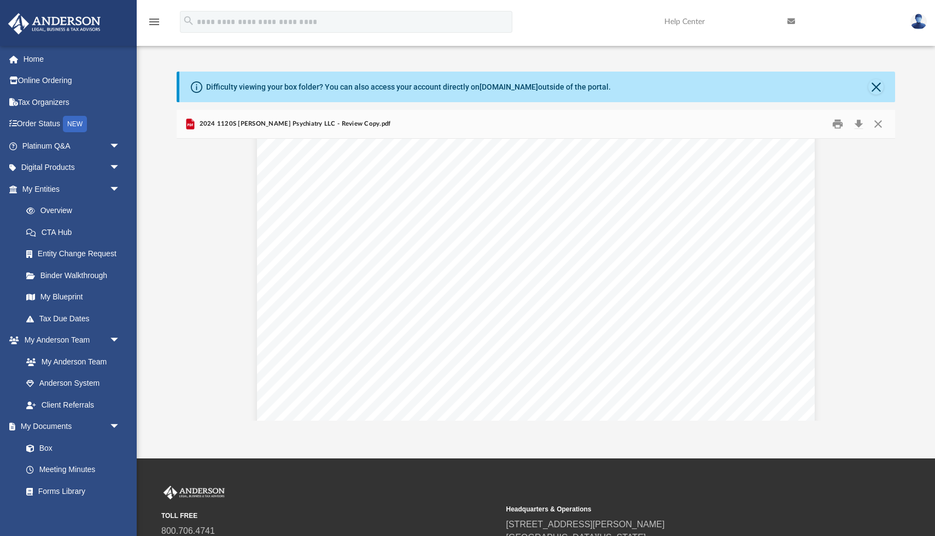
scroll to position [8903, 0]
click at [873, 124] on button "Close" at bounding box center [878, 124] width 20 height 17
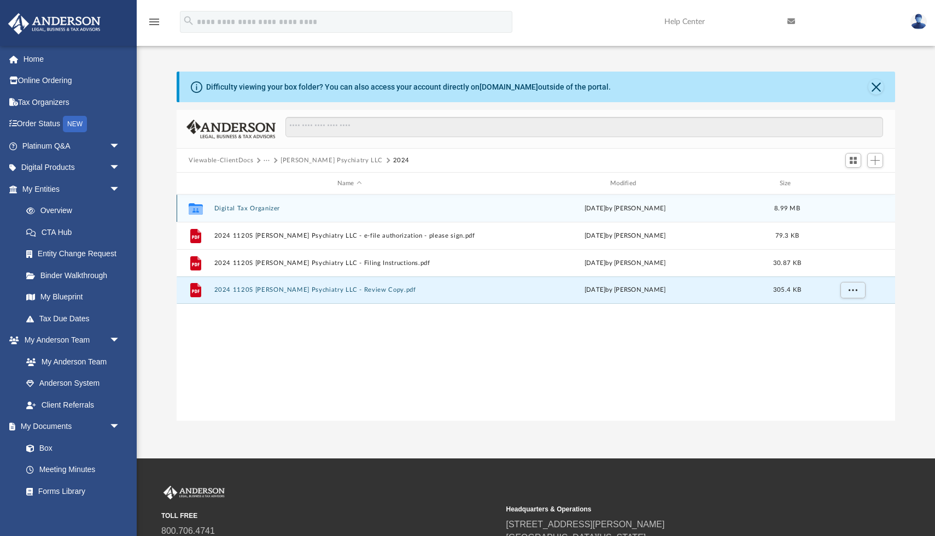
click at [254, 206] on button "Digital Tax Organizer" at bounding box center [349, 208] width 271 height 7
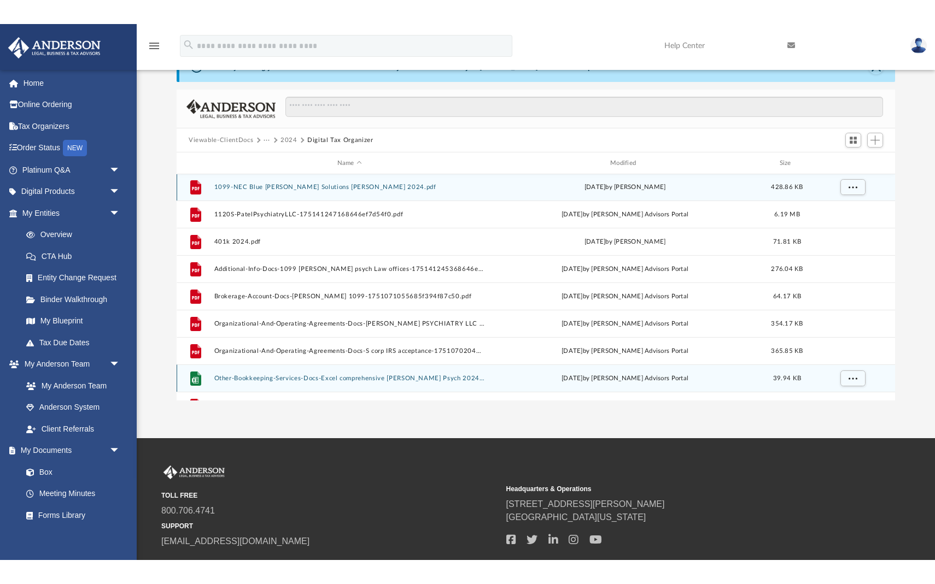
scroll to position [0, 0]
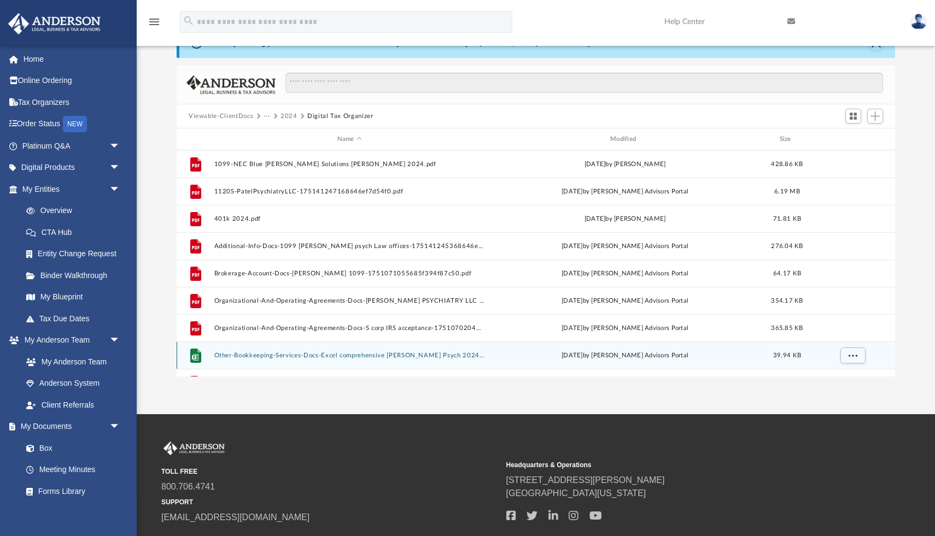
click at [291, 354] on button "Other-Bookkeeping-Services-Docs-Excel comprehensive Patel Psych 2024 tax-175141…" at bounding box center [349, 355] width 271 height 7
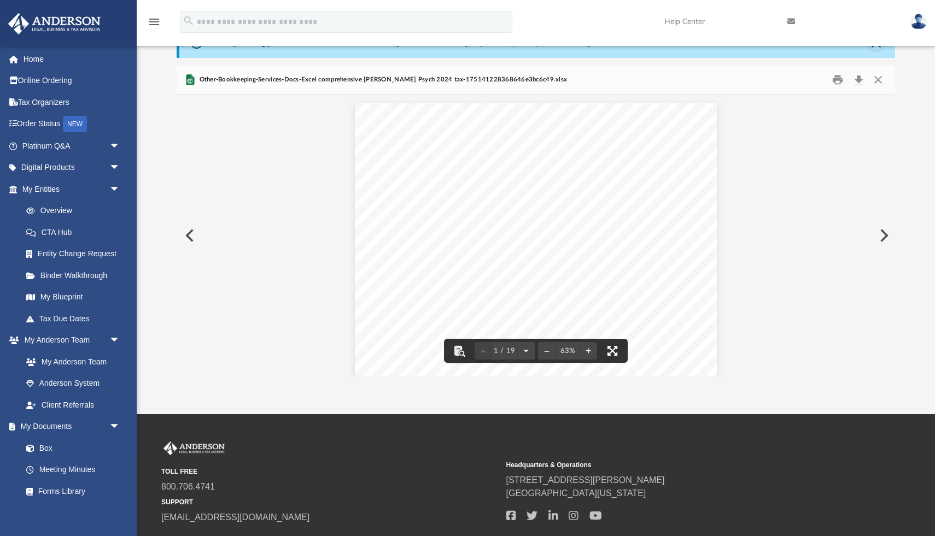
click at [607, 347] on button "File preview" at bounding box center [612, 351] width 24 height 24
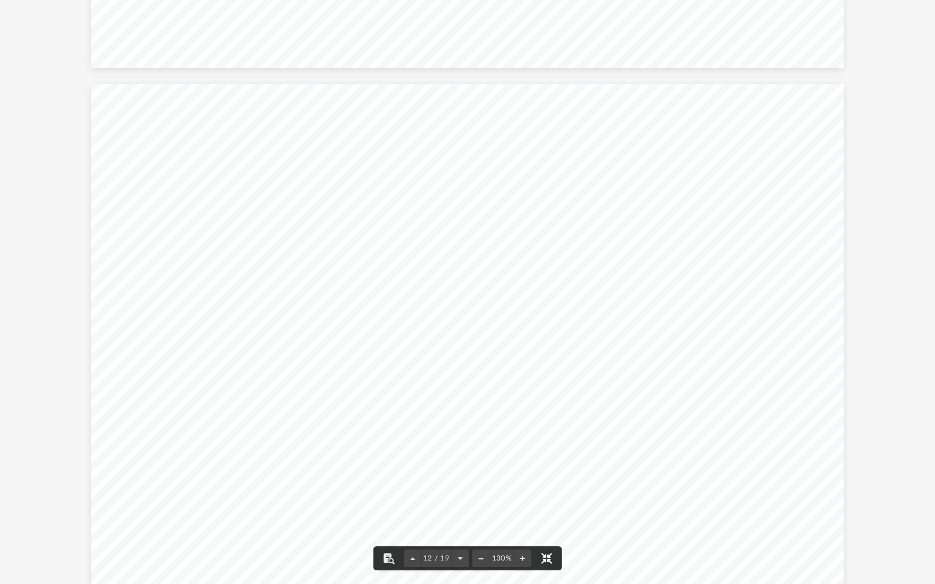
scroll to position [6511, 0]
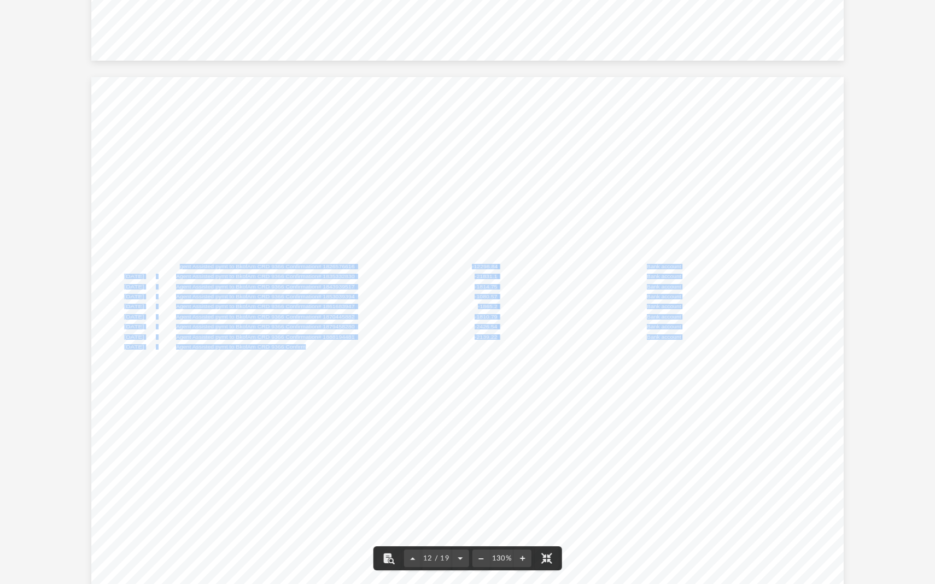
drag, startPoint x: 179, startPoint y: 266, endPoint x: 303, endPoint y: 349, distance: 149.4
click at [303, 349] on div "Sheet 1 12 11/21/2024 Zelle payment to Tayler Marie Conf# sy0sr6afo -110 Bank a…" at bounding box center [467, 368] width 753 height 582
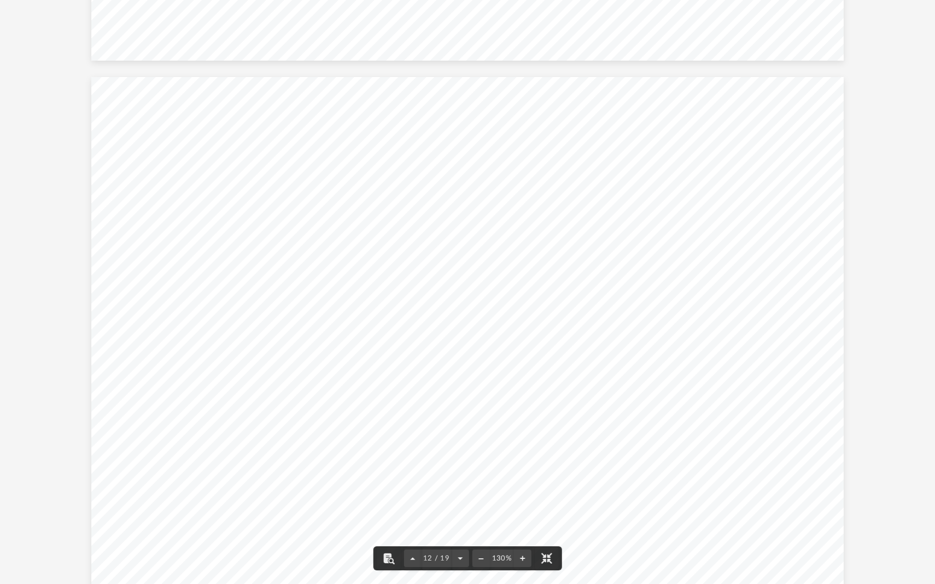
click at [302, 356] on span "Agent Assisted pymt to BkofAm CRD 9366 Confirmation# 1905915004" at bounding box center [265, 357] width 178 height 5
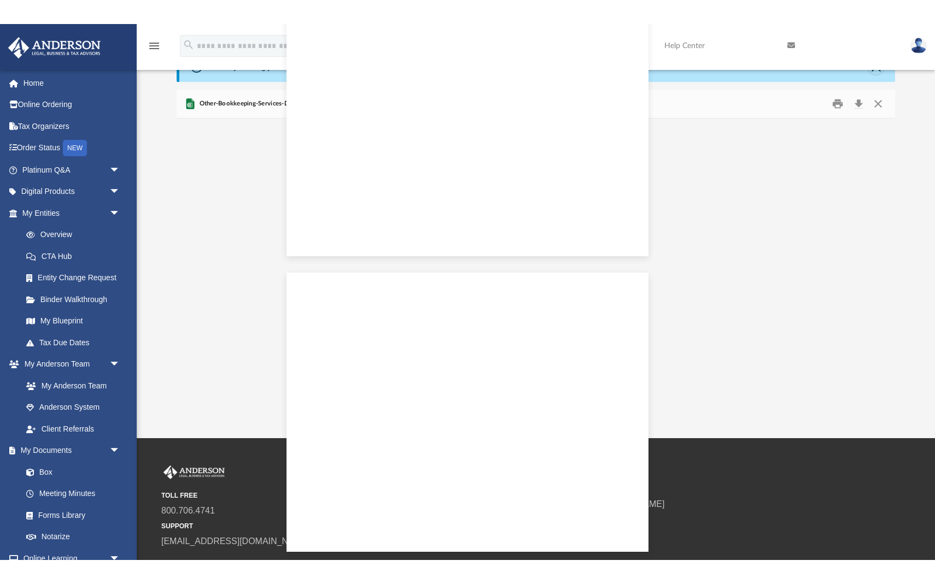
scroll to position [3254, 0]
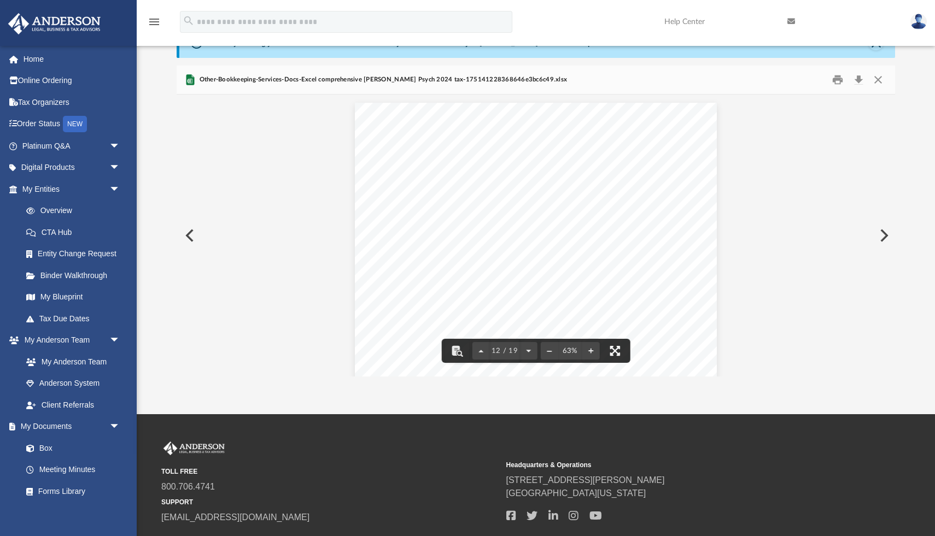
click at [619, 355] on button "File preview" at bounding box center [615, 351] width 24 height 24
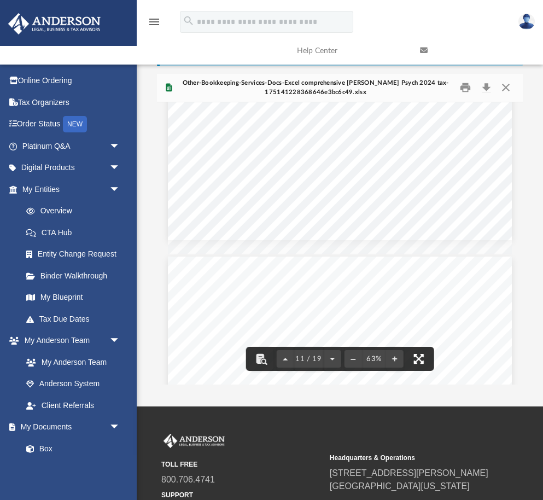
scroll to position [2821, 0]
